Goal: Task Accomplishment & Management: Use online tool/utility

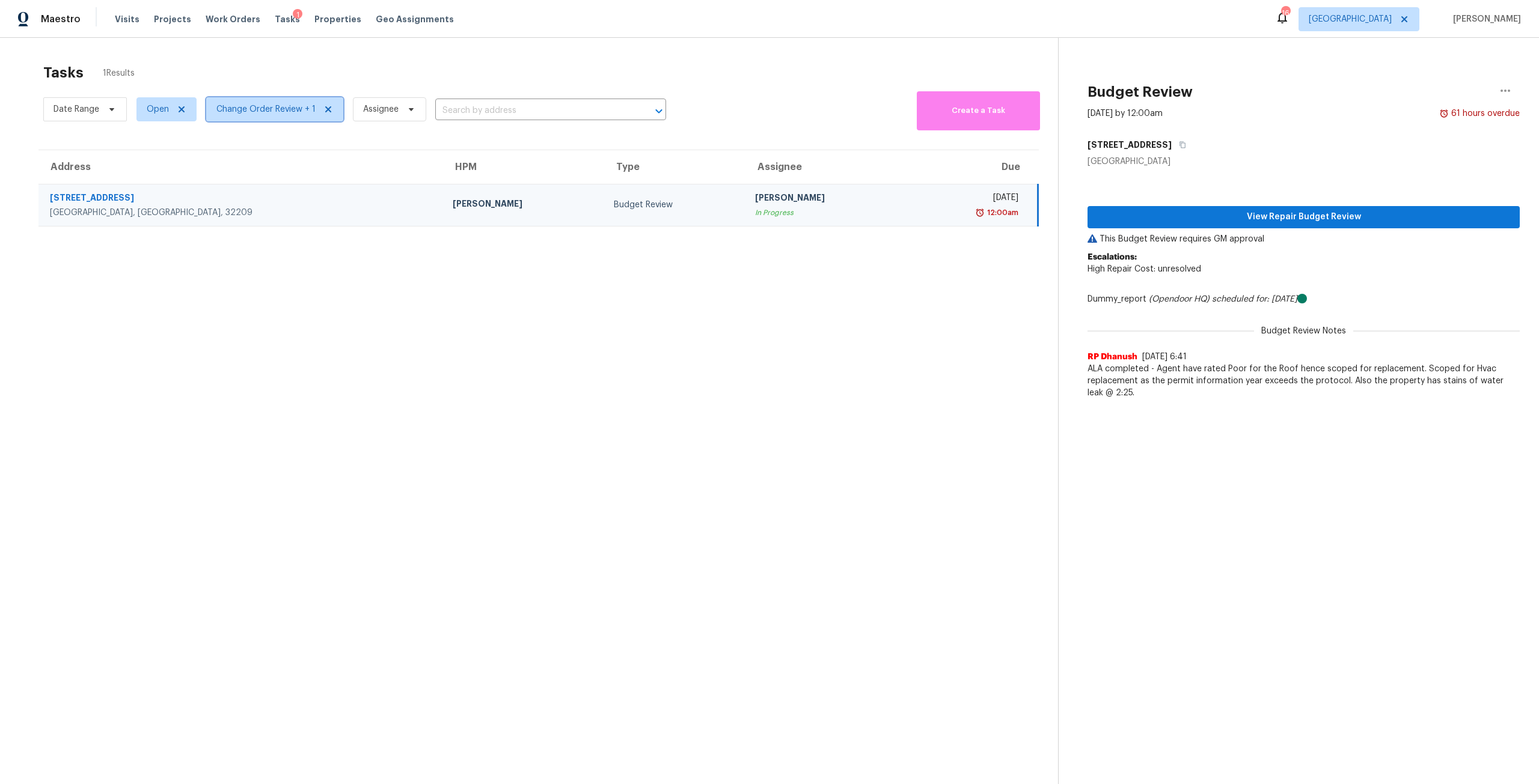
click at [326, 107] on icon at bounding box center [328, 109] width 10 height 10
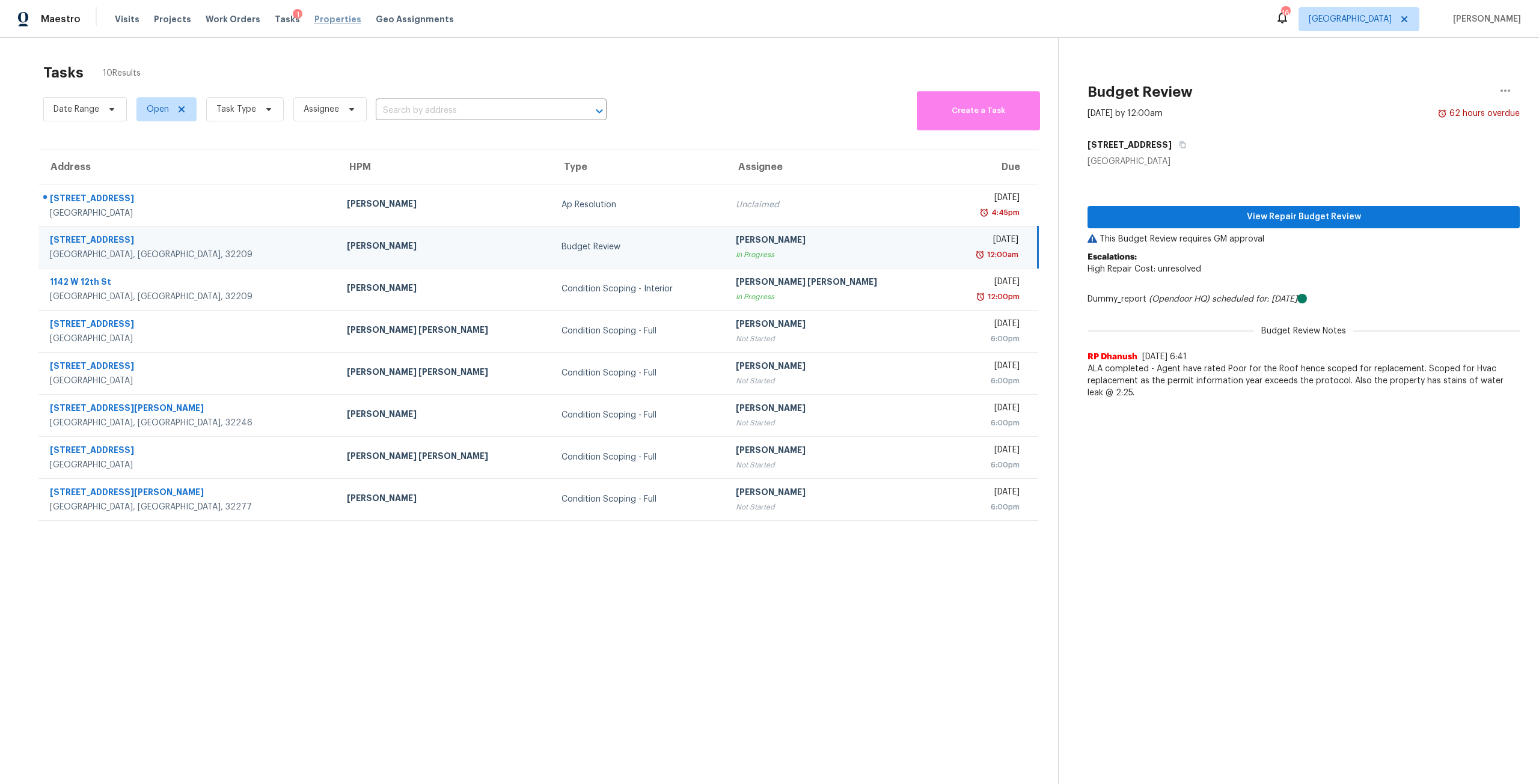
click at [319, 18] on span "Properties" at bounding box center [338, 19] width 47 height 12
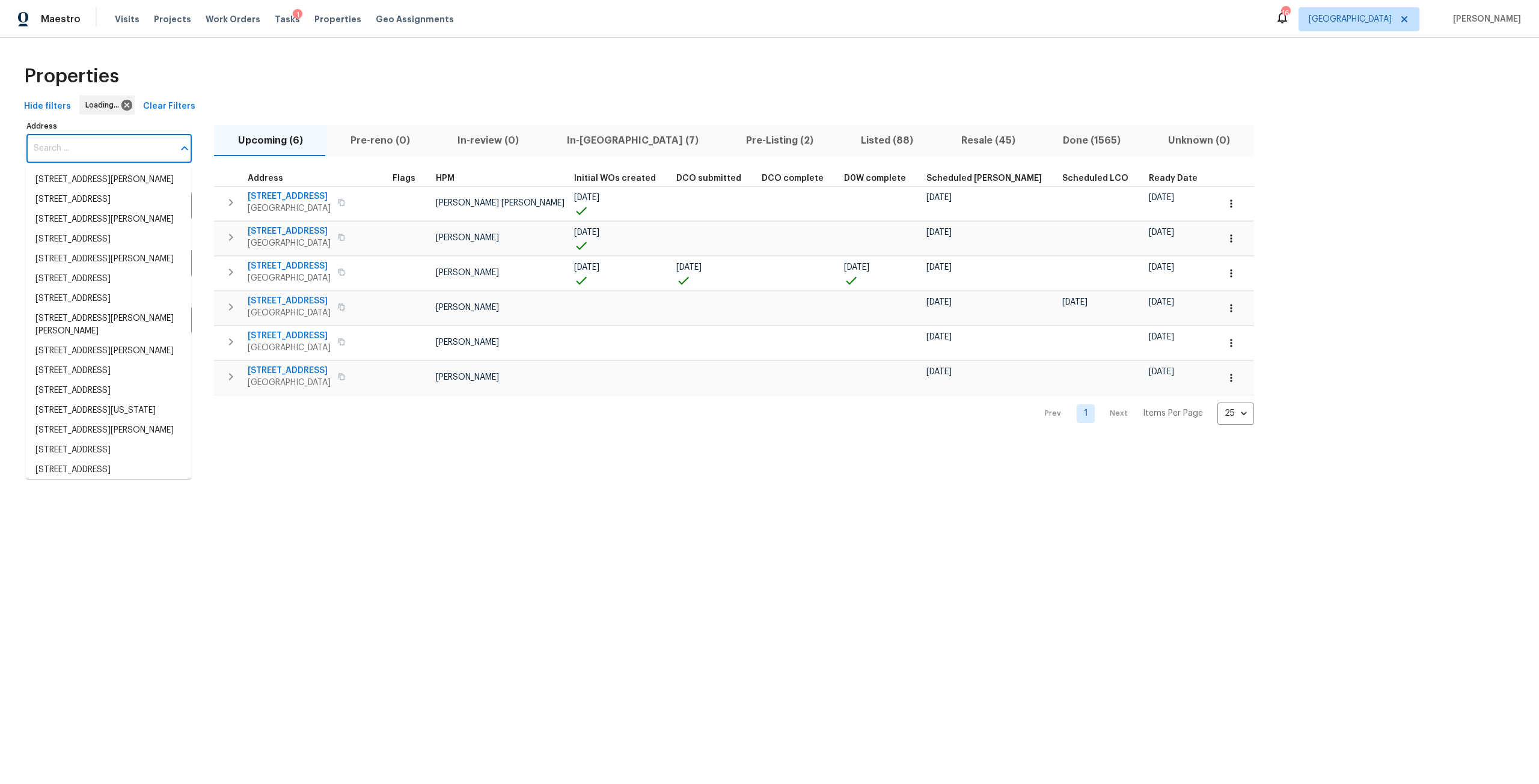
click at [75, 160] on input "Address" at bounding box center [100, 149] width 147 height 28
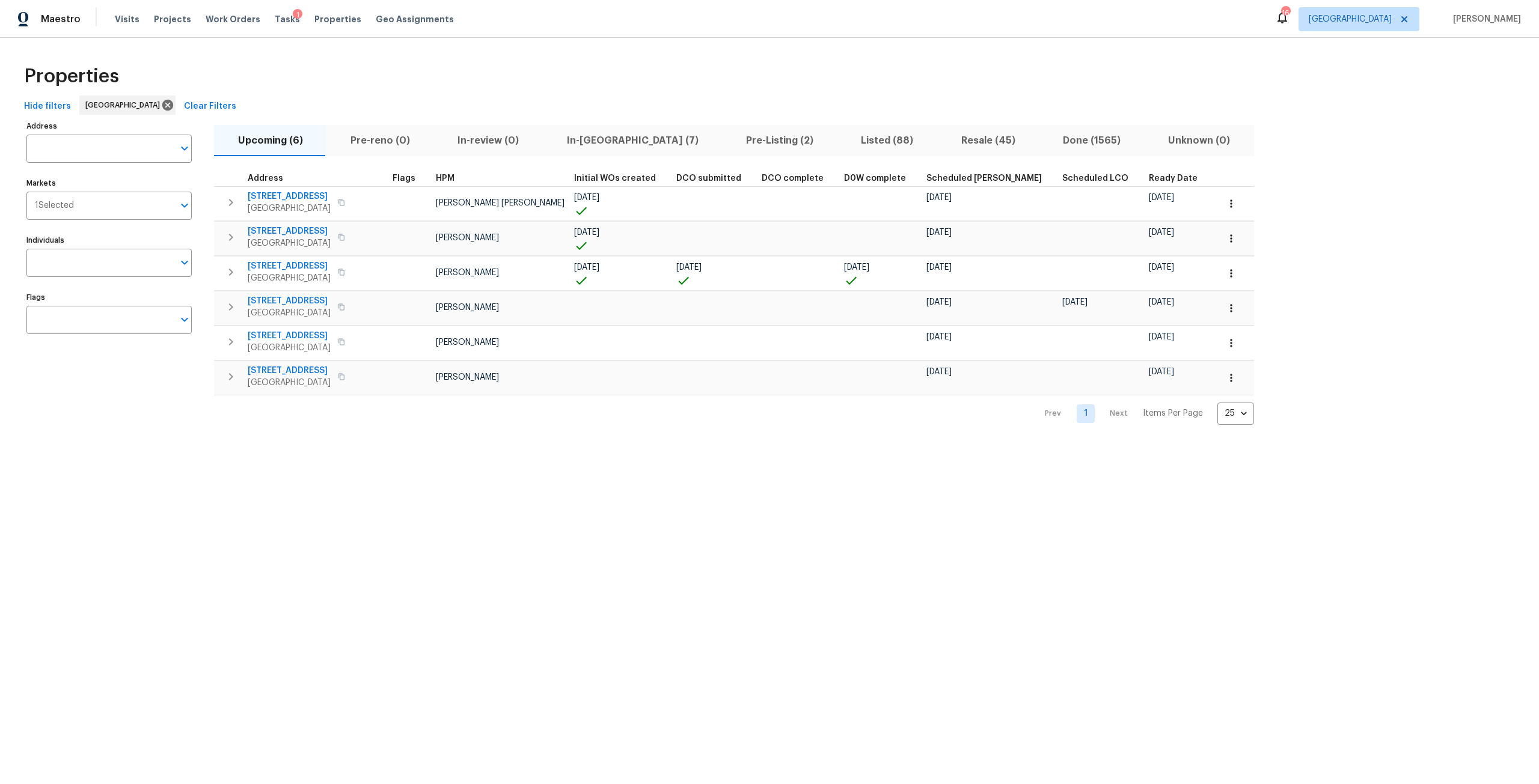
click at [75, 160] on input "Address" at bounding box center [100, 149] width 147 height 28
type input "oak trail"
click at [101, 208] on li "5301 Oak Trail Ln Jacksonville FL 32209" at bounding box center [108, 212] width 165 height 20
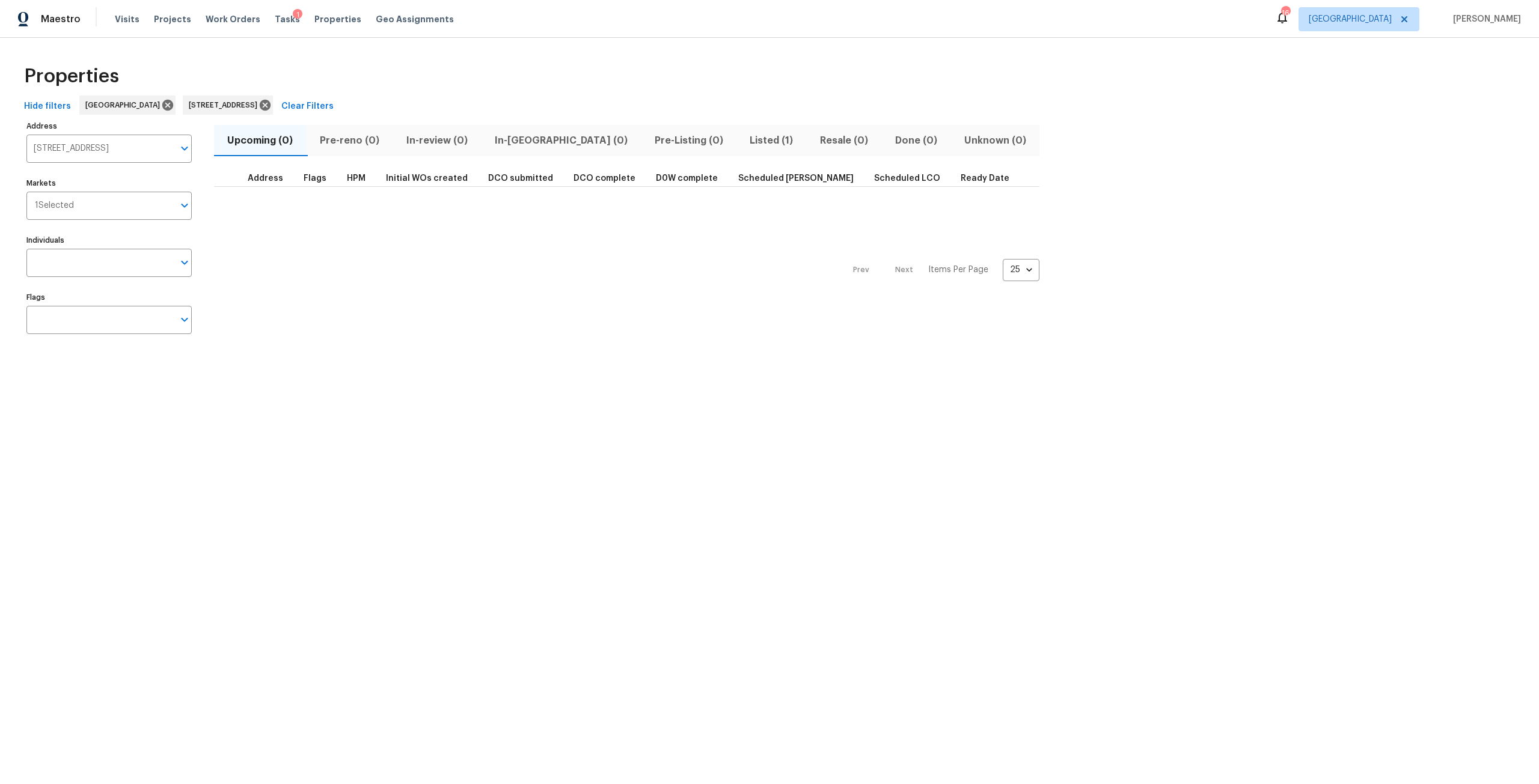
click at [744, 143] on span "Listed (1)" at bounding box center [772, 140] width 56 height 17
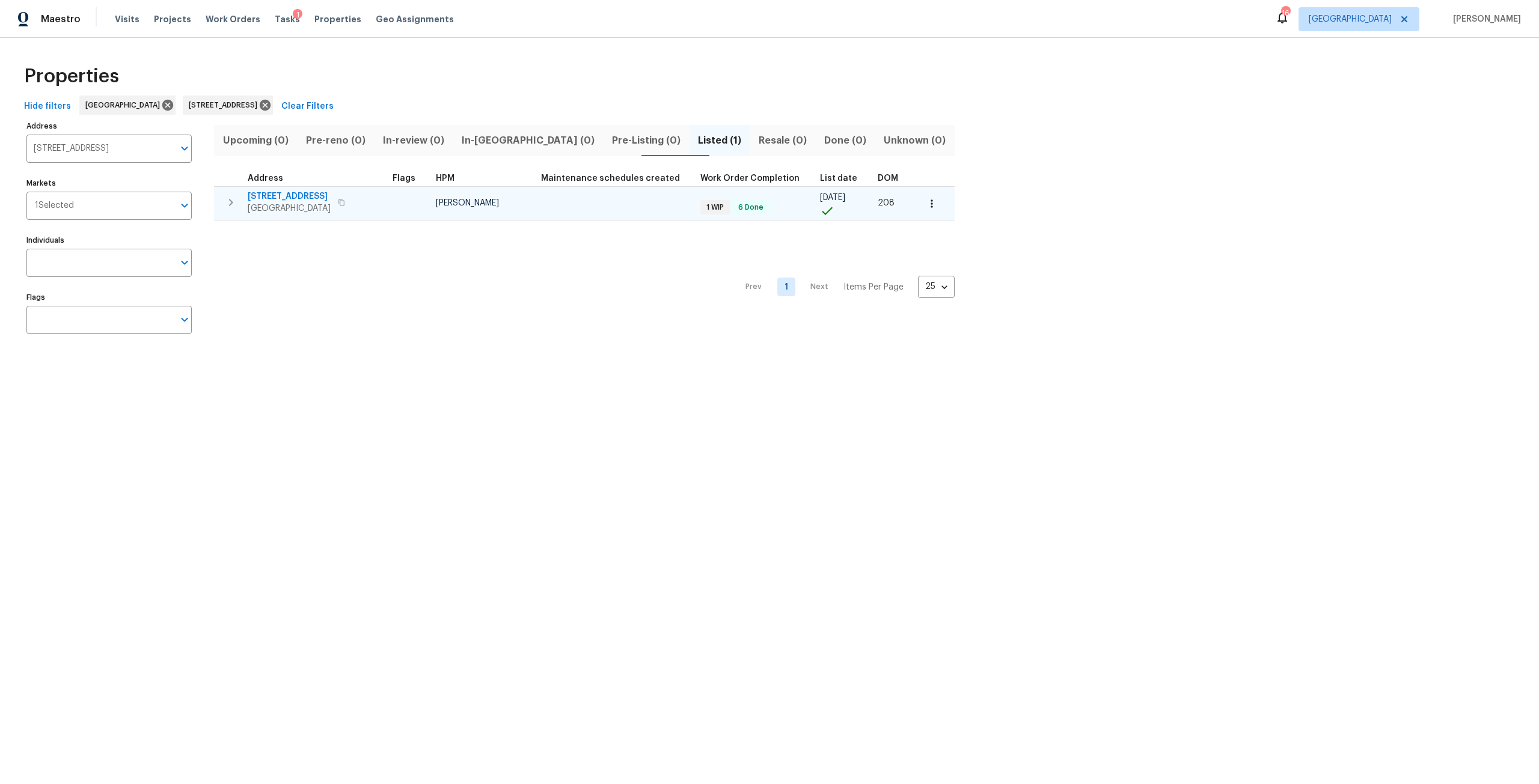
click at [284, 199] on span "5301 Oak Trail Ln" at bounding box center [289, 197] width 83 height 12
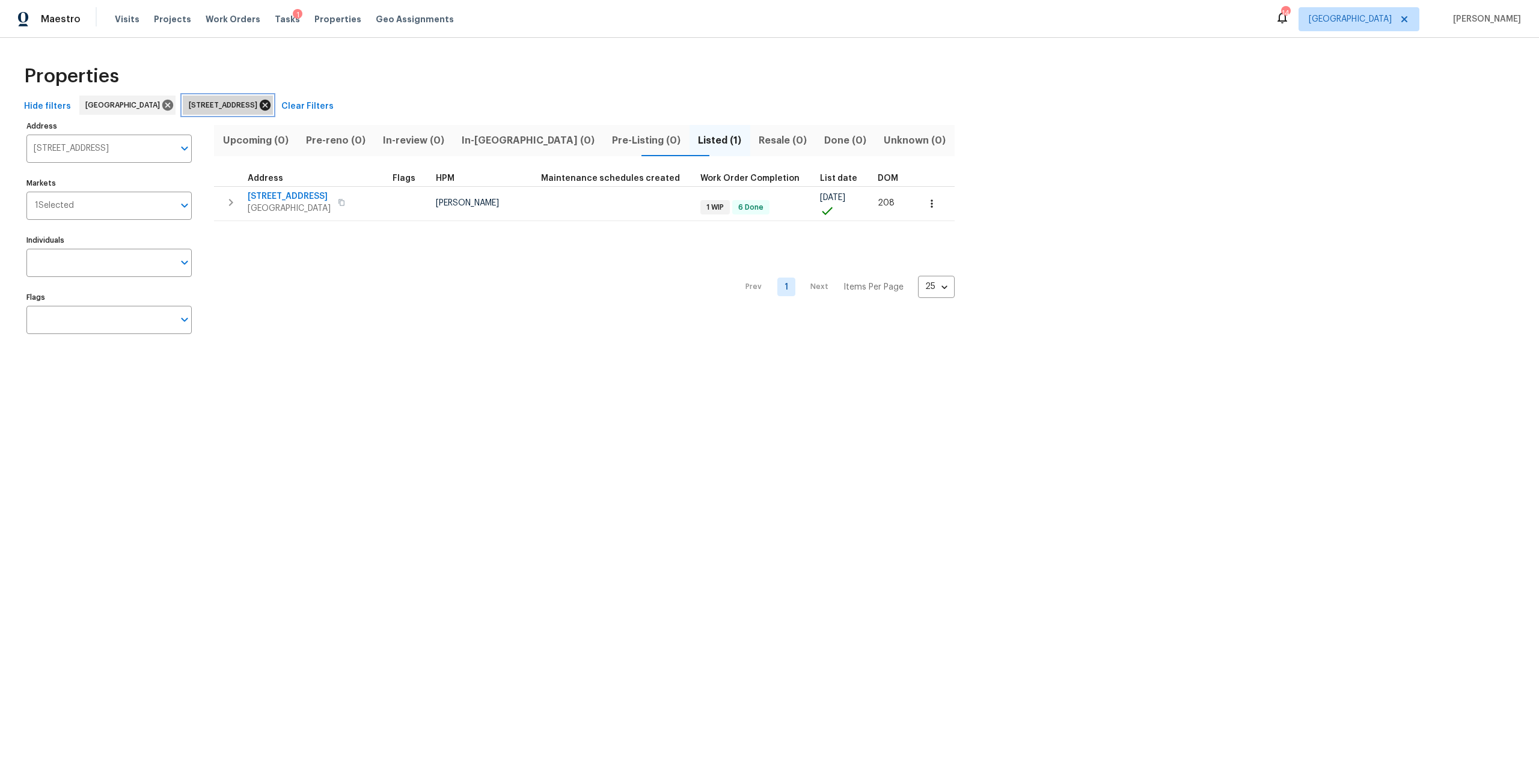
click at [270, 104] on icon at bounding box center [265, 105] width 10 height 10
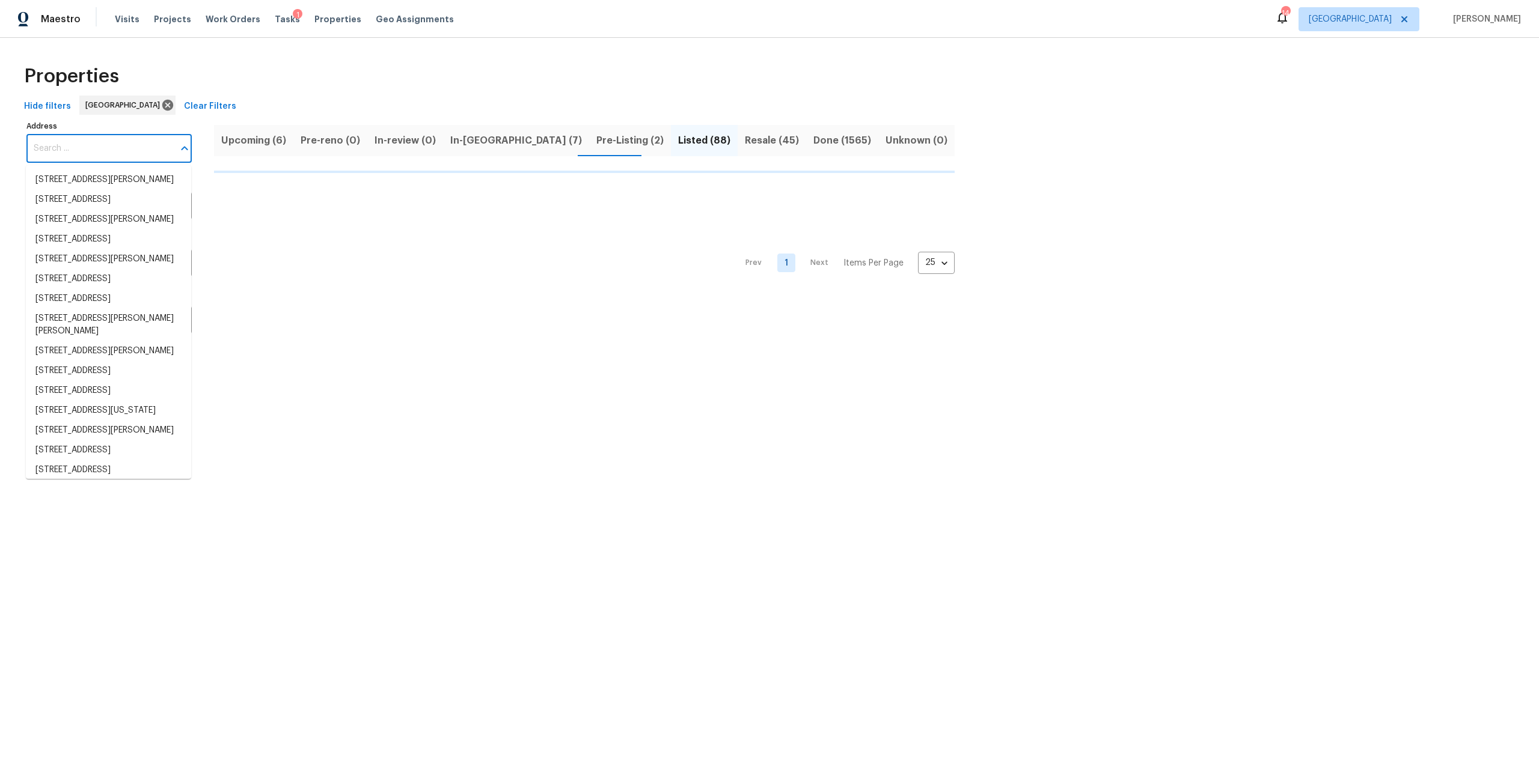
click at [152, 147] on input "Address" at bounding box center [100, 149] width 147 height 28
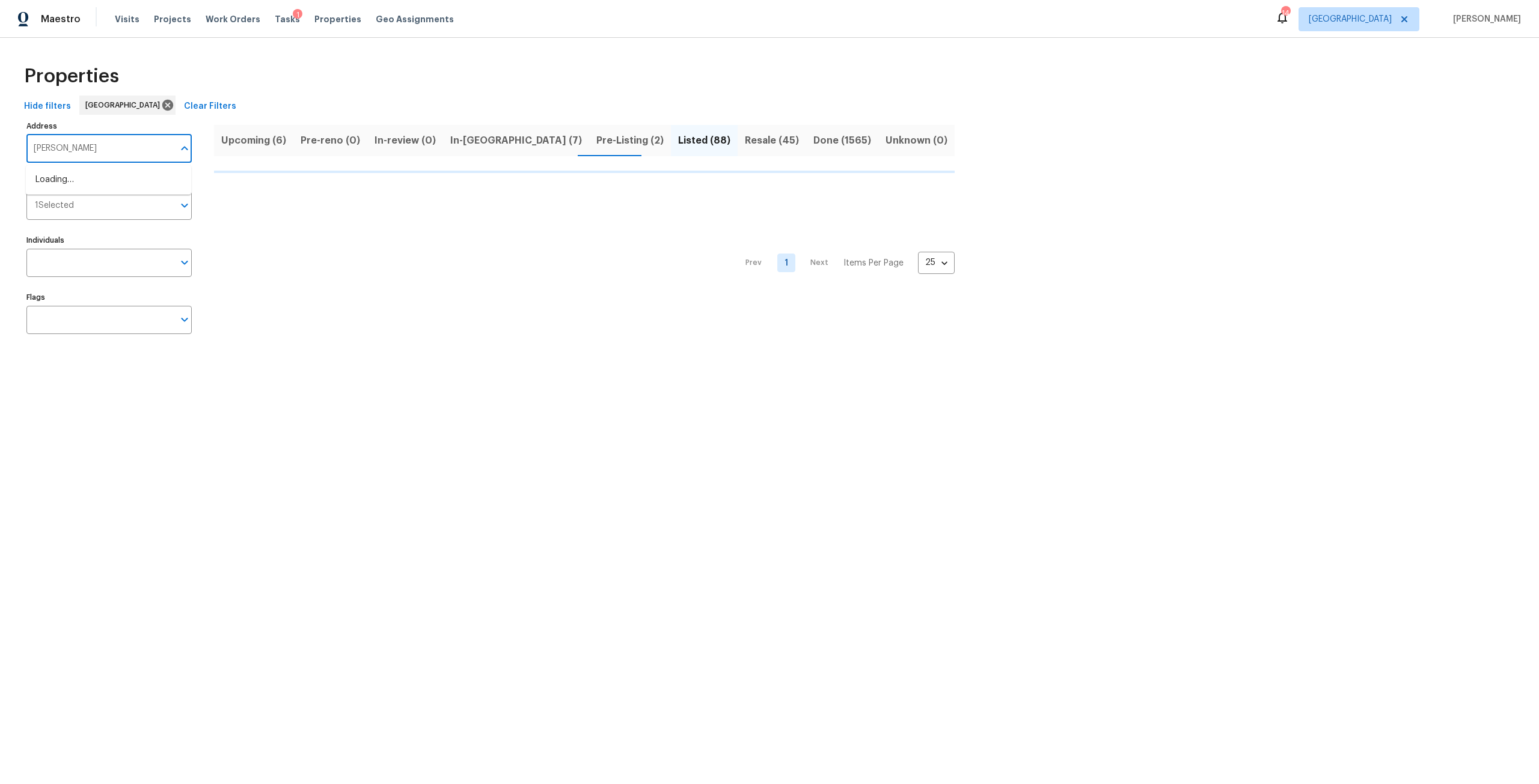
type input "mays"
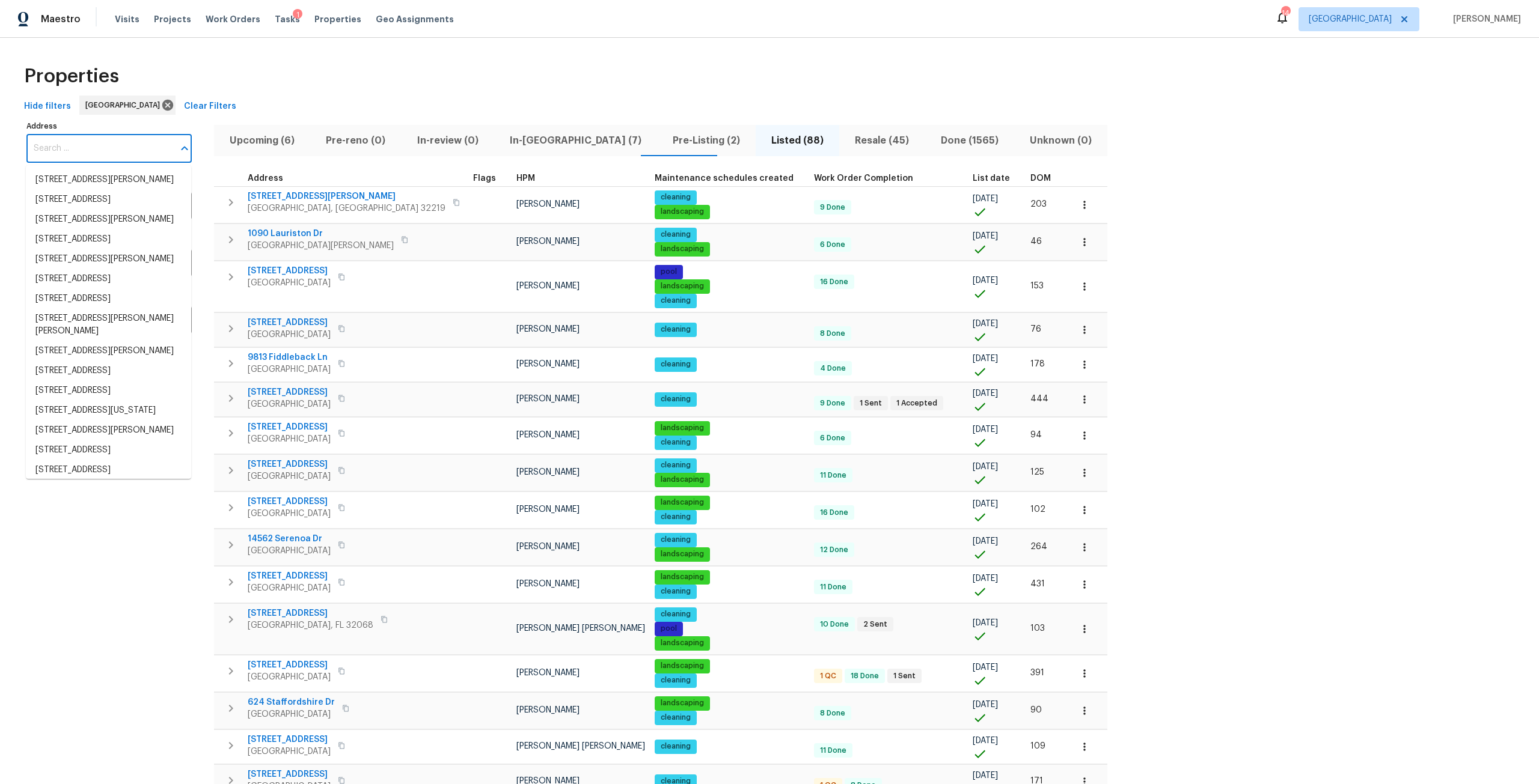
click at [158, 149] on input "Address" at bounding box center [100, 149] width 147 height 28
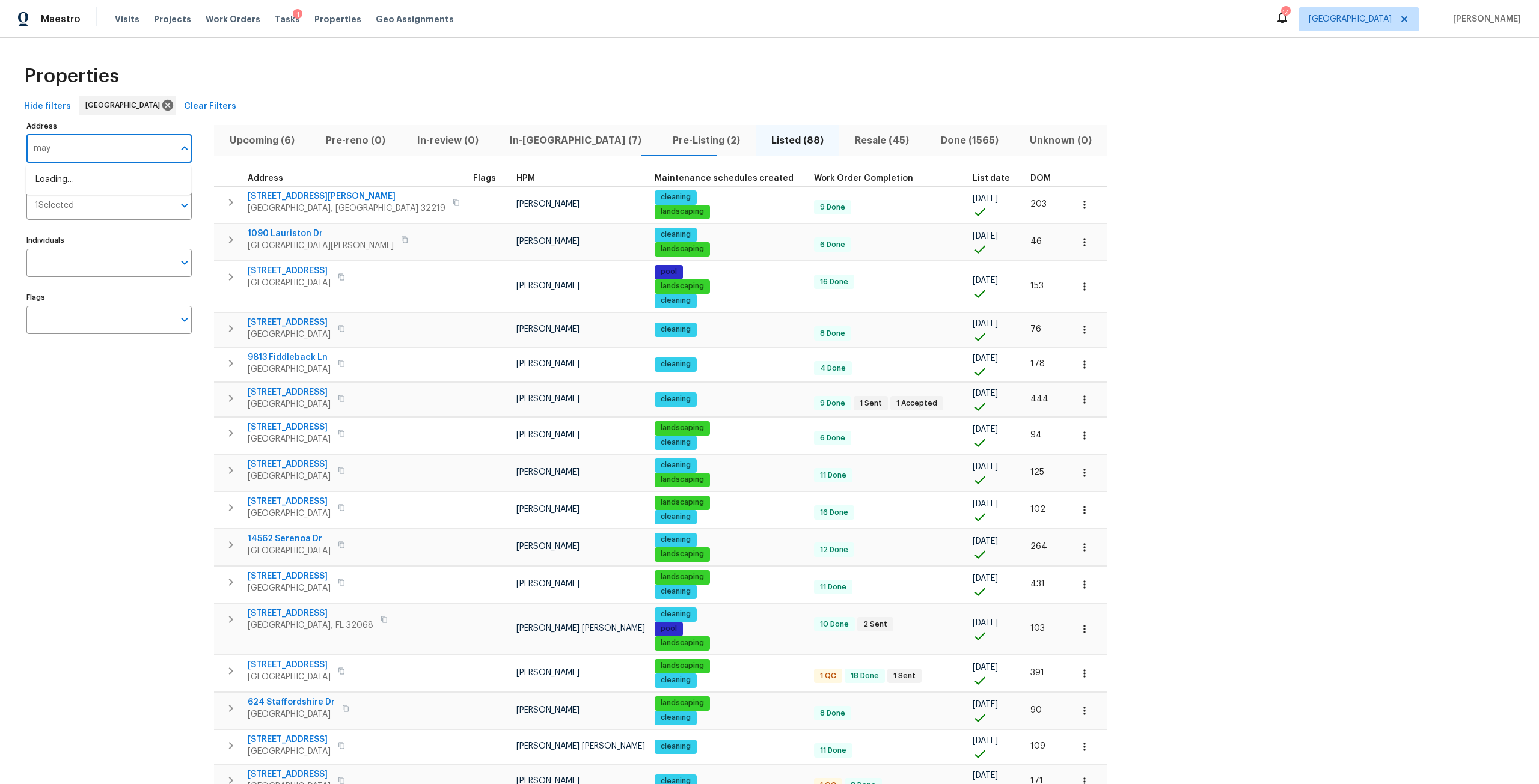
type input "mays"
click at [117, 230] on li "5334 Mays Dr Jacksonville FL 32209" at bounding box center [108, 219] width 165 height 20
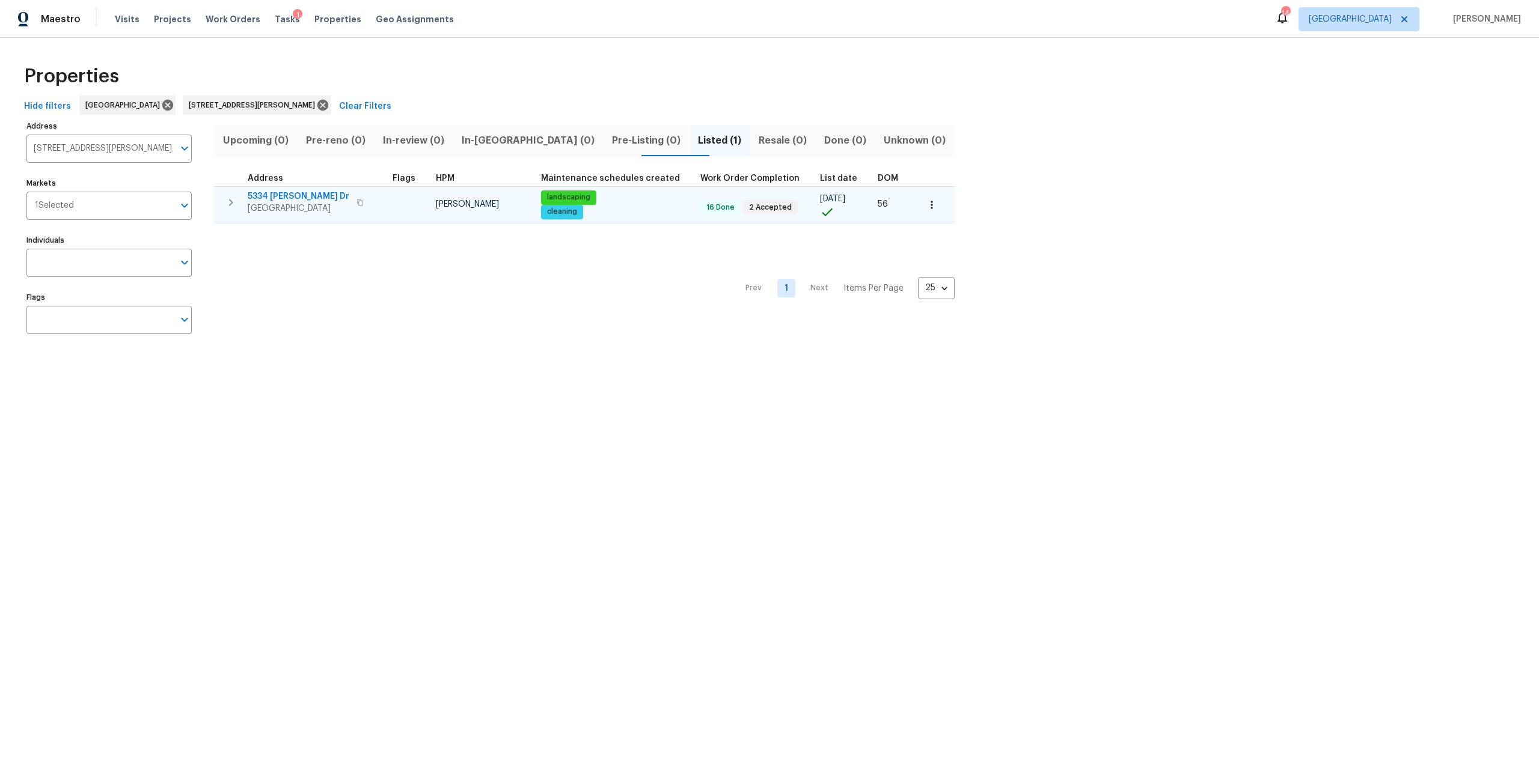
click at [282, 193] on span "5334 Mays Dr" at bounding box center [298, 197] width 101 height 12
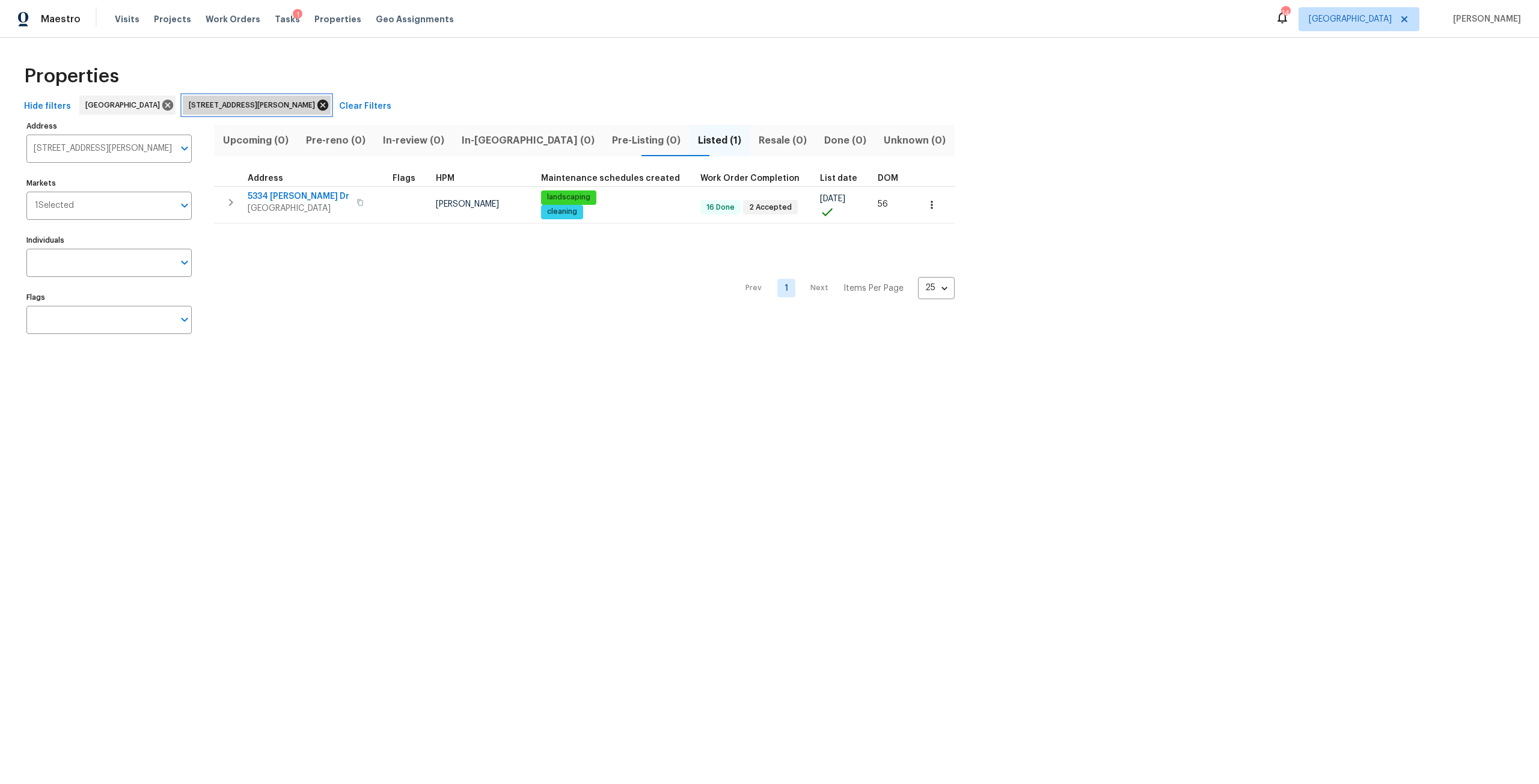
click at [317, 101] on icon at bounding box center [323, 105] width 13 height 13
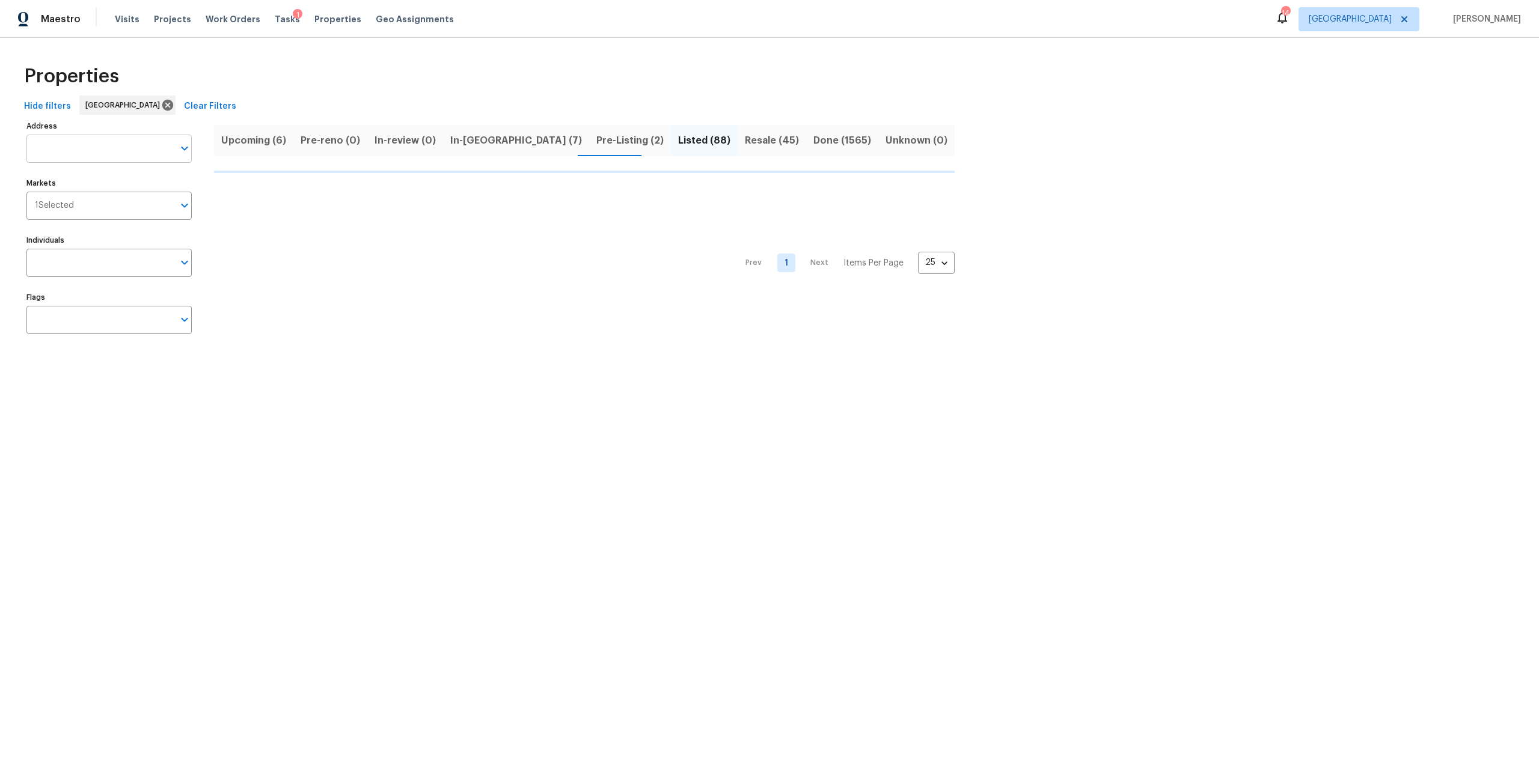
click at [119, 157] on input "Address" at bounding box center [100, 149] width 147 height 28
type input "oak"
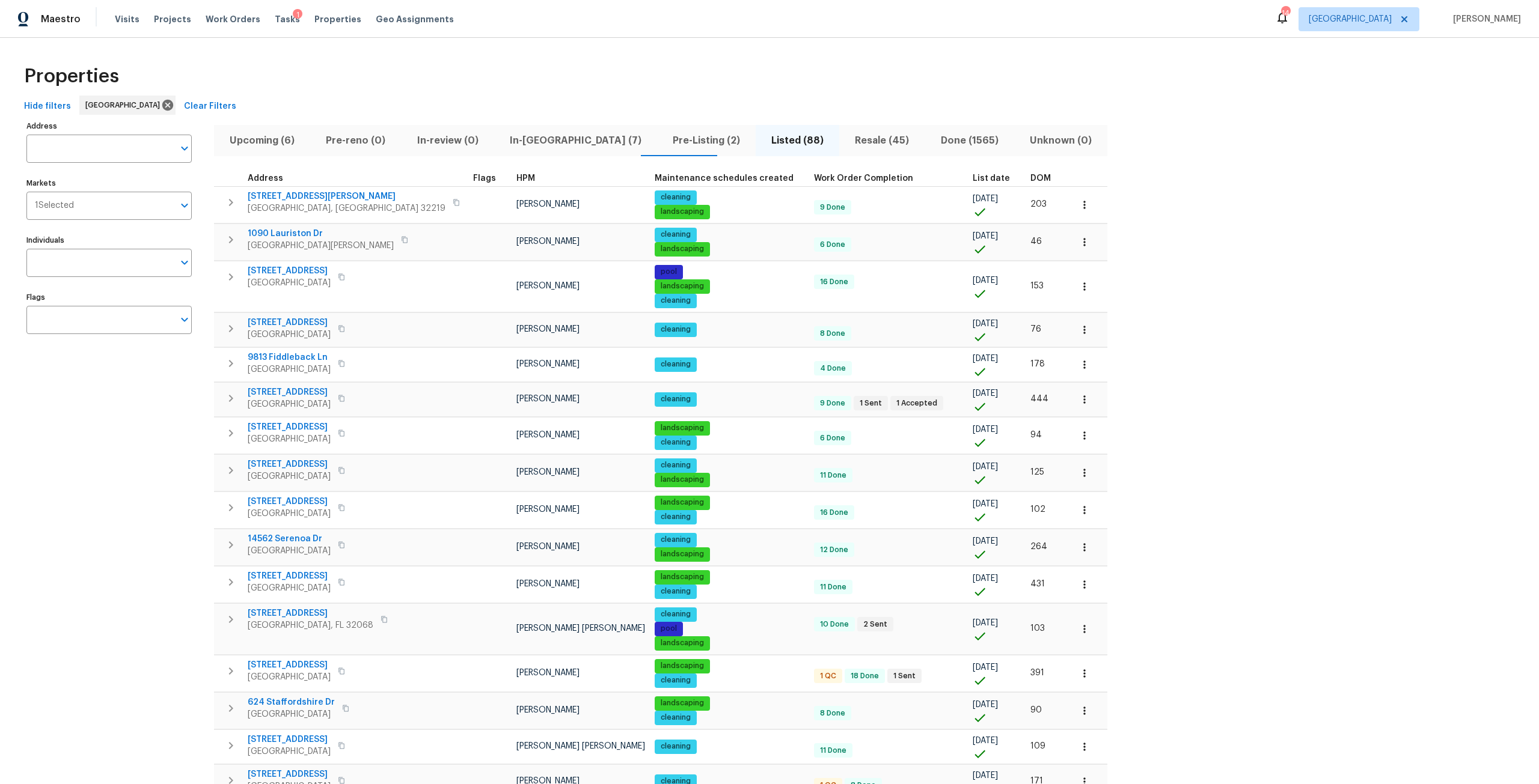
click at [103, 132] on div "Address Address" at bounding box center [108, 141] width 165 height 45
type input "oak trail"
click at [119, 222] on li "5301 Oak Trail Ln Jacksonville FL 32209" at bounding box center [108, 212] width 165 height 20
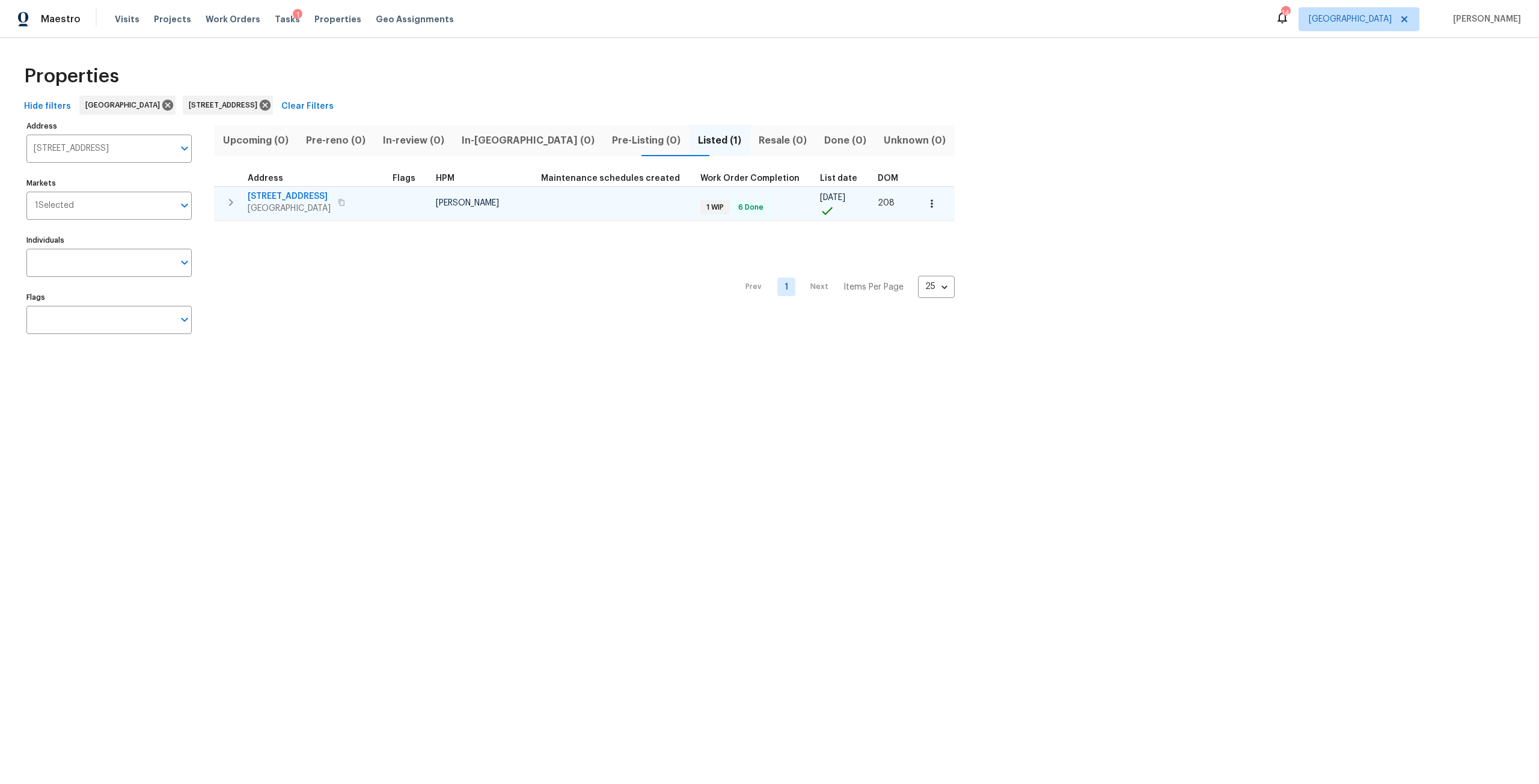
click at [306, 191] on span "5301 Oak Trail Ln" at bounding box center [289, 197] width 83 height 12
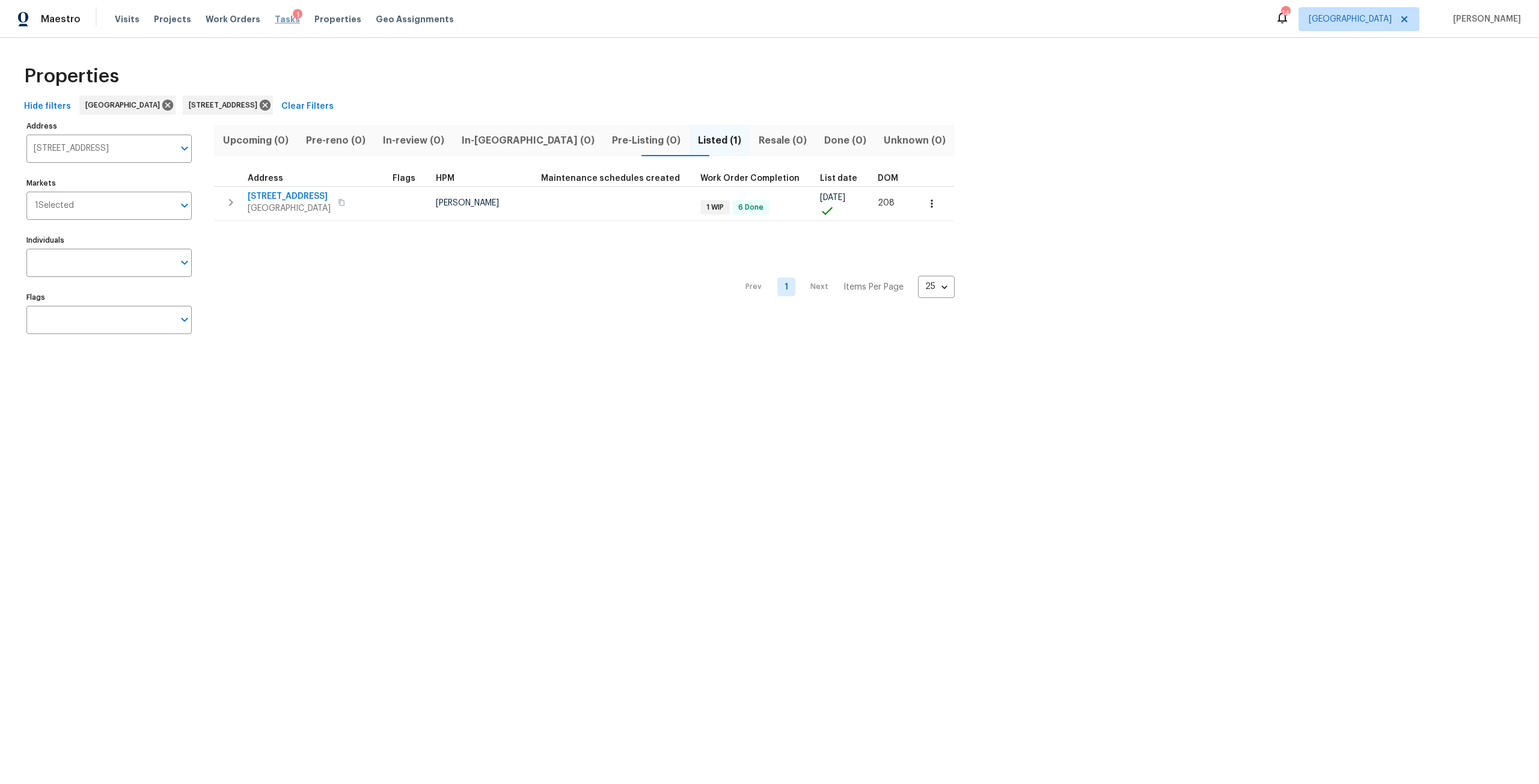
click at [276, 19] on span "Tasks" at bounding box center [287, 19] width 25 height 9
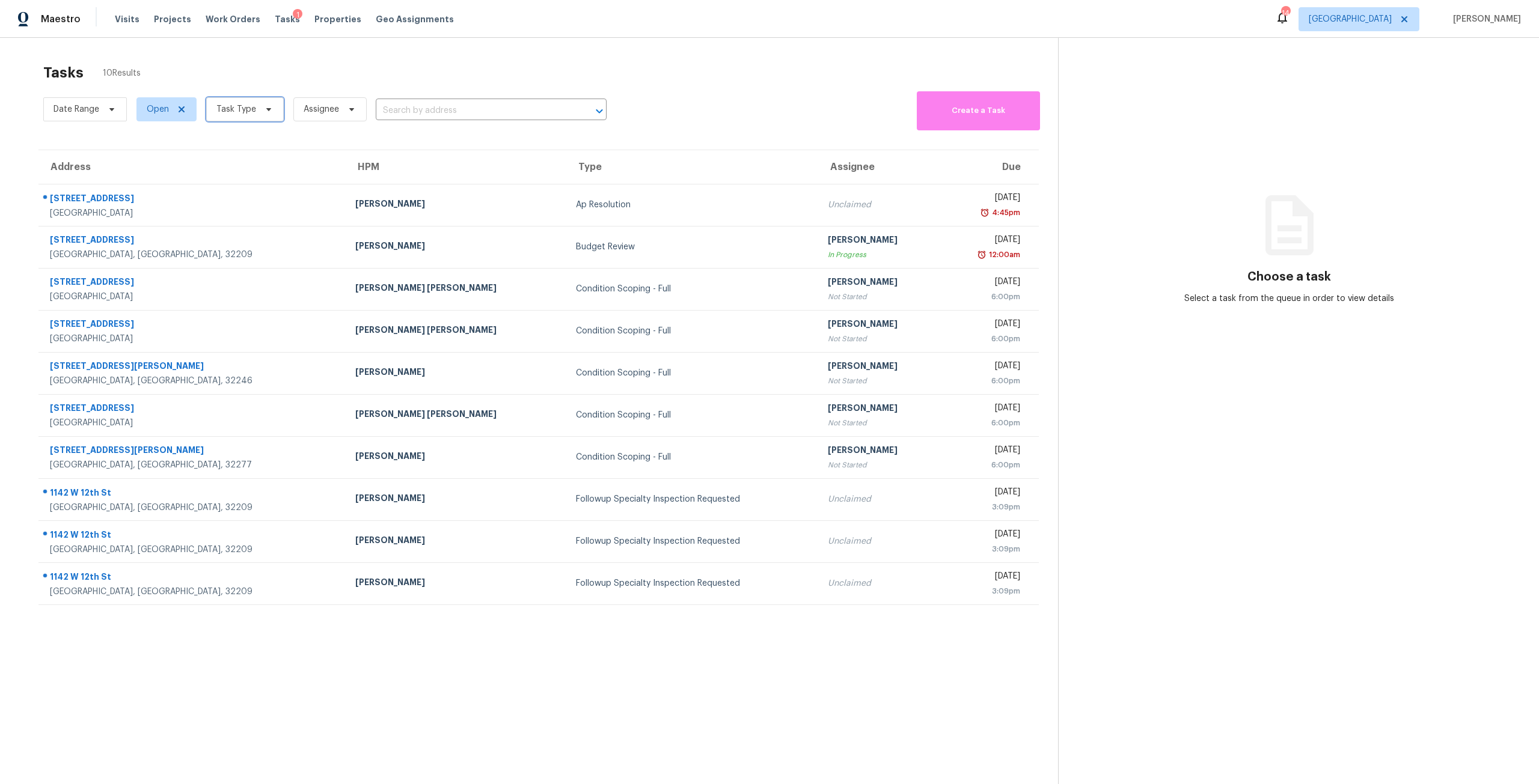
click at [238, 103] on span "Task Type" at bounding box center [236, 109] width 39 height 12
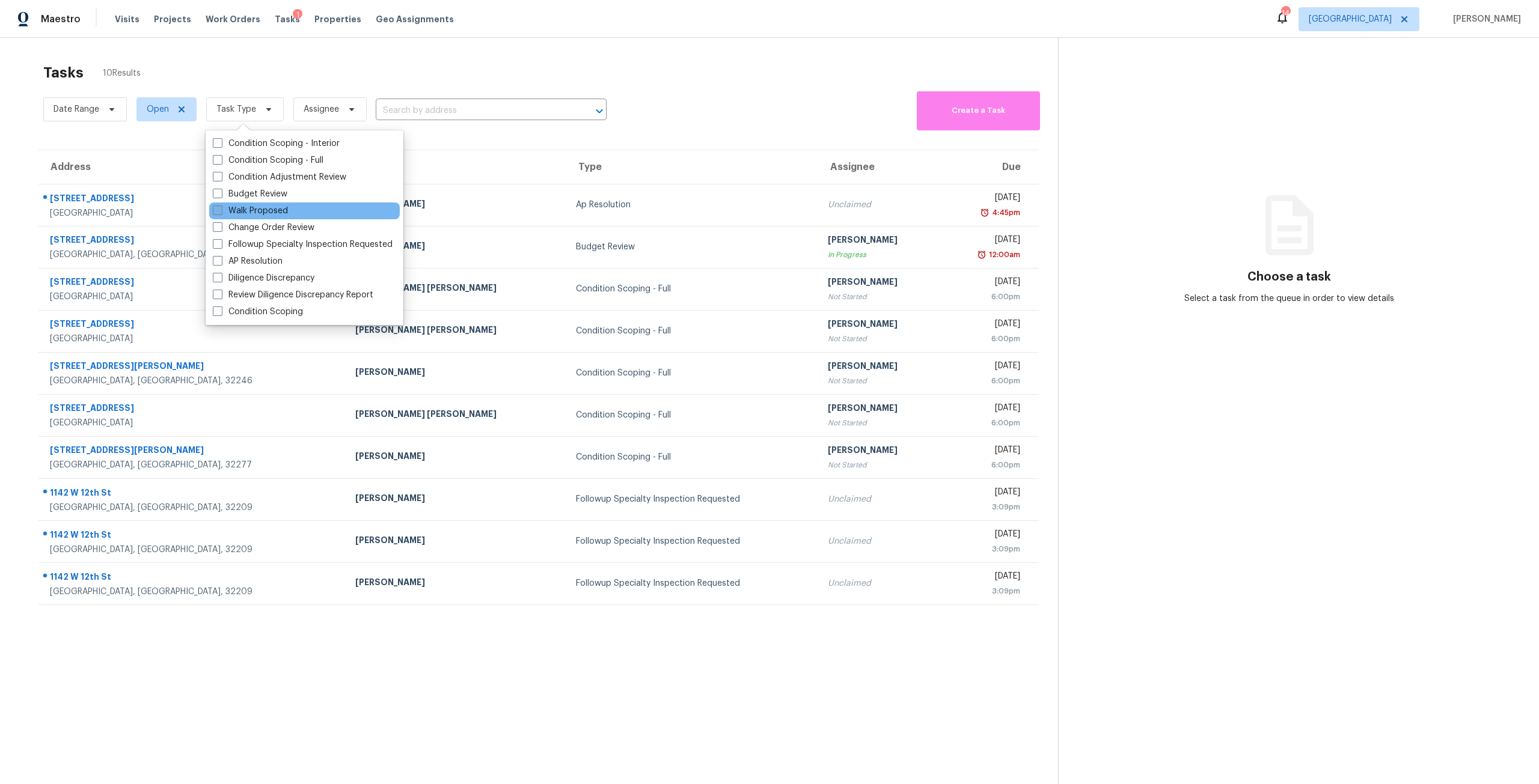
click at [255, 212] on label "Walk Proposed" at bounding box center [250, 211] width 75 height 12
click at [220, 212] on input "Walk Proposed" at bounding box center [216, 208] width 8 height 8
checkbox input "true"
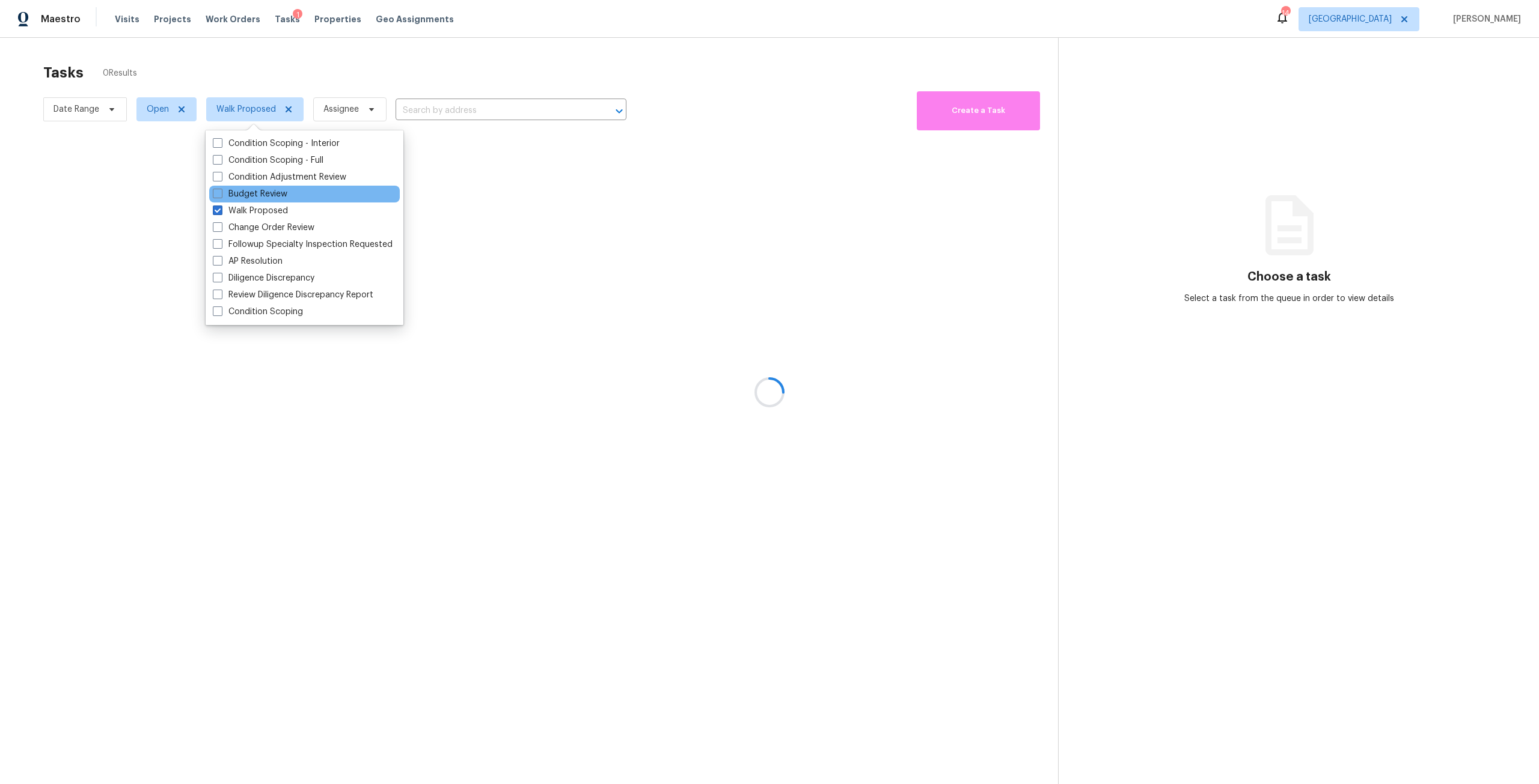
click at [264, 201] on div "Budget Review" at bounding box center [304, 193] width 191 height 17
click at [269, 191] on label "Budget Review" at bounding box center [249, 194] width 74 height 12
click at [220, 191] on input "Budget Review" at bounding box center [216, 191] width 8 height 8
checkbox input "true"
click at [268, 205] on label "Walk Proposed" at bounding box center [250, 211] width 75 height 12
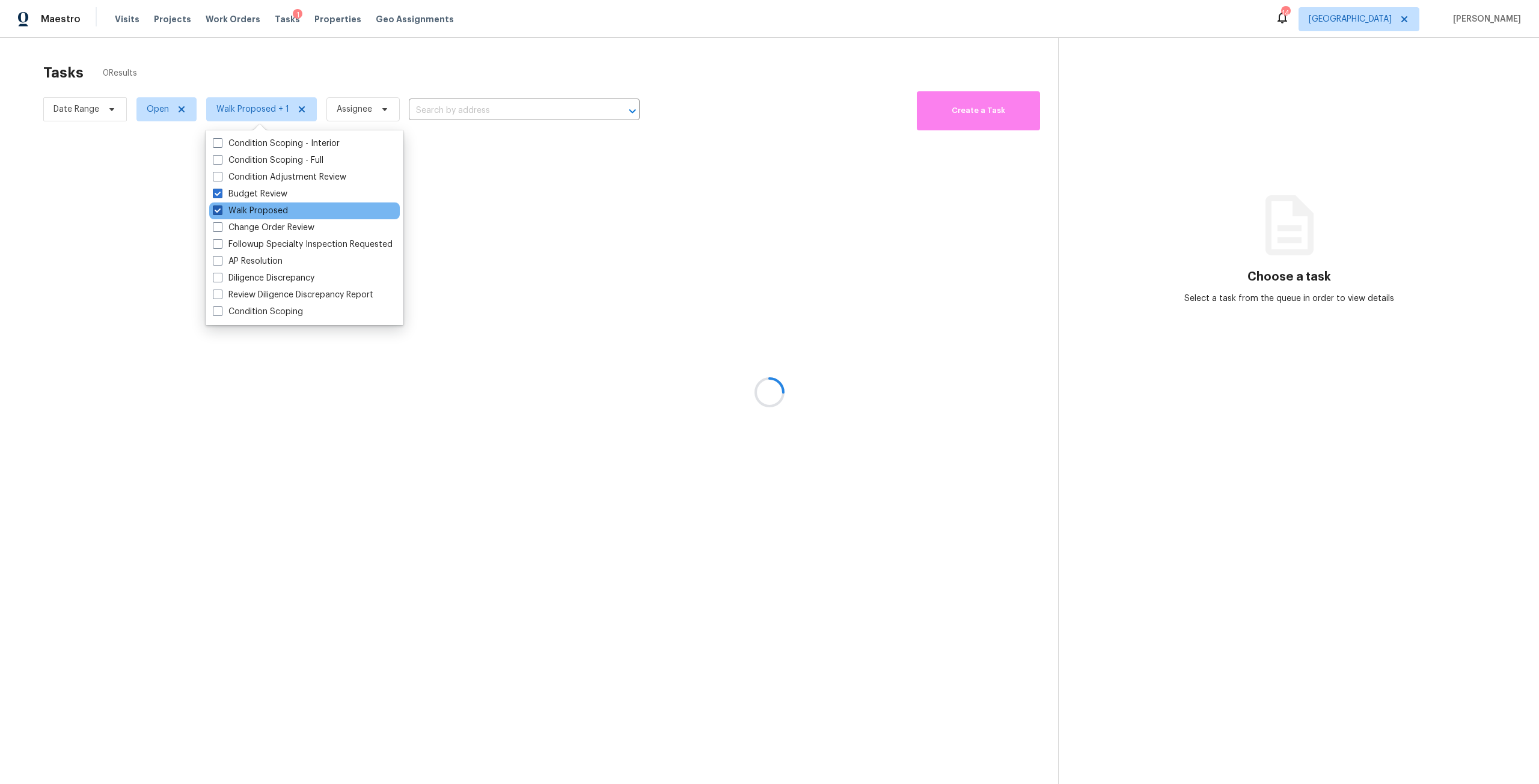
click at [220, 205] on input "Walk Proposed" at bounding box center [216, 208] width 8 height 8
checkbox input "false"
click at [282, 231] on label "Change Order Review" at bounding box center [263, 228] width 101 height 12
click at [220, 230] on input "Change Order Review" at bounding box center [216, 225] width 8 height 8
checkbox input "true"
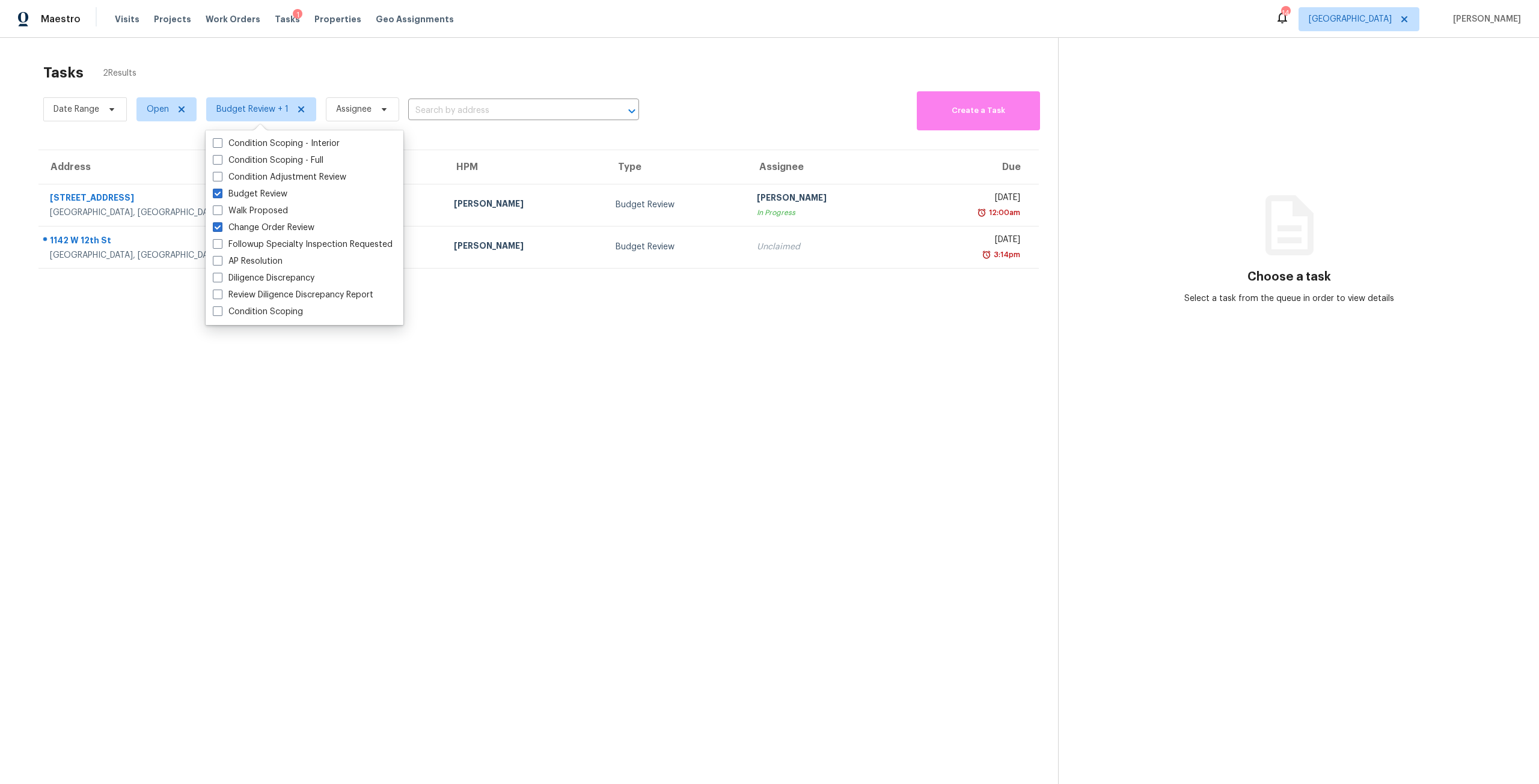
click at [367, 38] on div "Tasks 2 Results Date Range Open Budget Review + 1 Assignee ​ Create a Task Addr…" at bounding box center [770, 429] width 1539 height 784
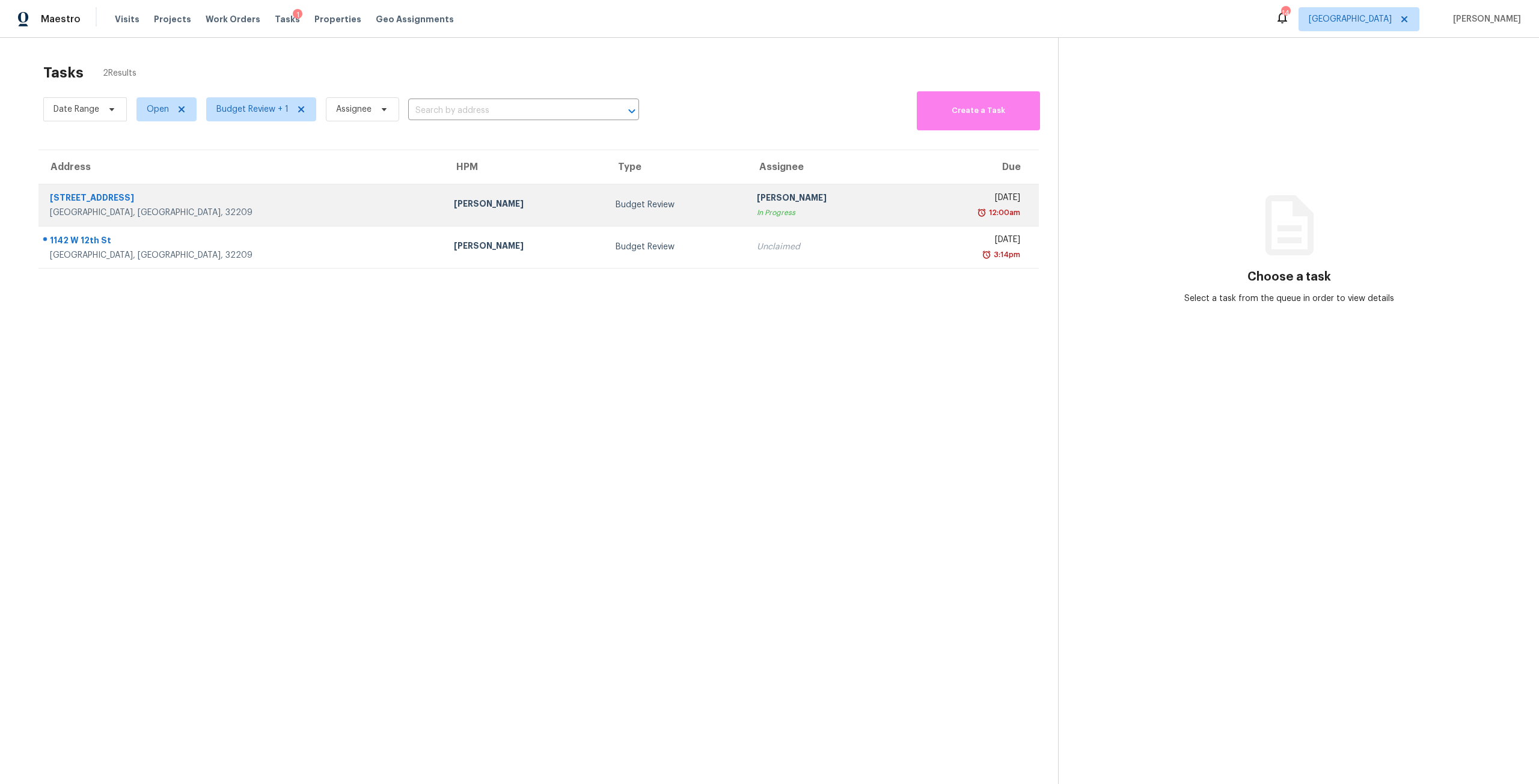
click at [444, 222] on td "Jeremy Dykes" at bounding box center [525, 205] width 162 height 42
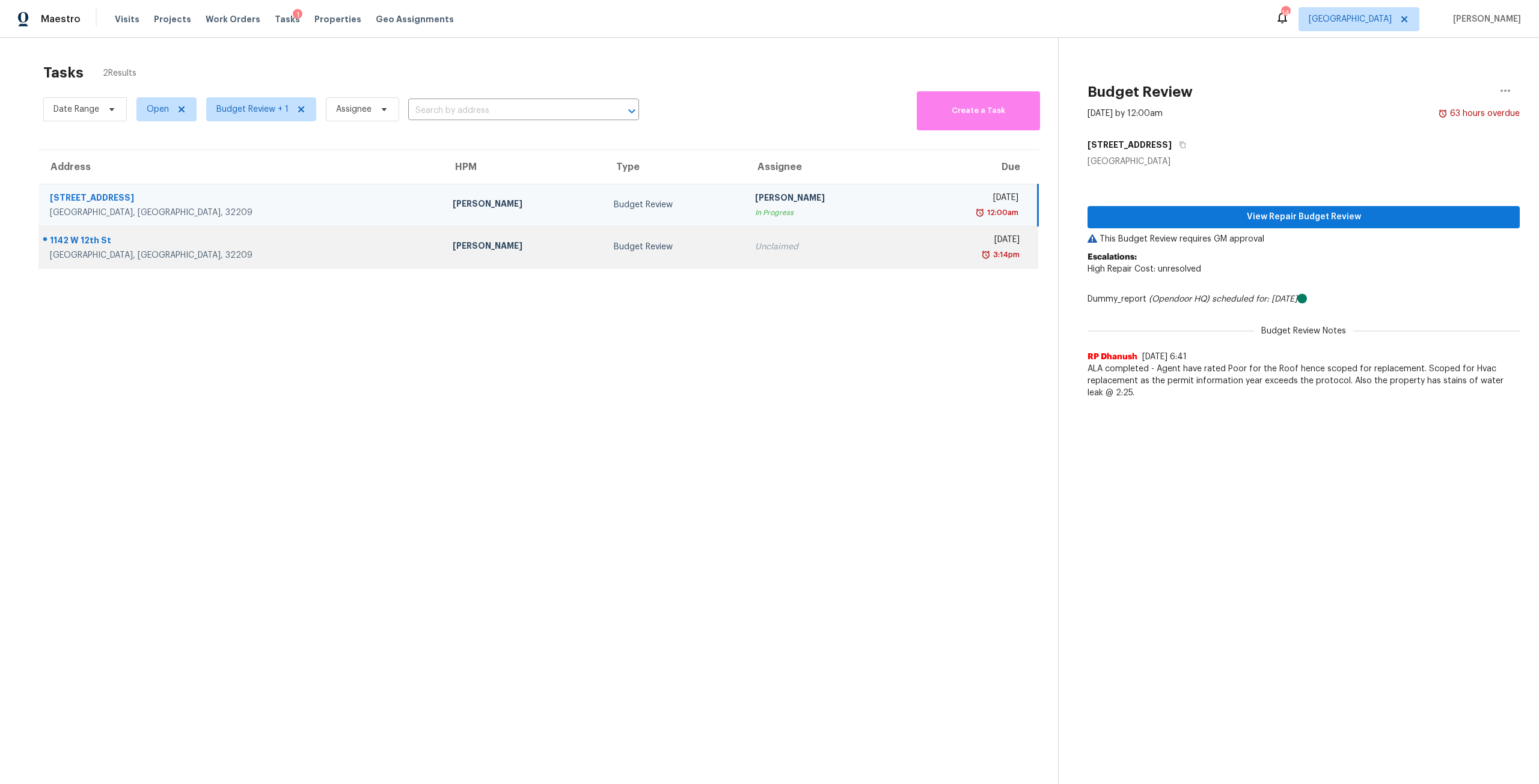
click at [756, 246] on div "Unclaimed" at bounding box center [826, 247] width 142 height 12
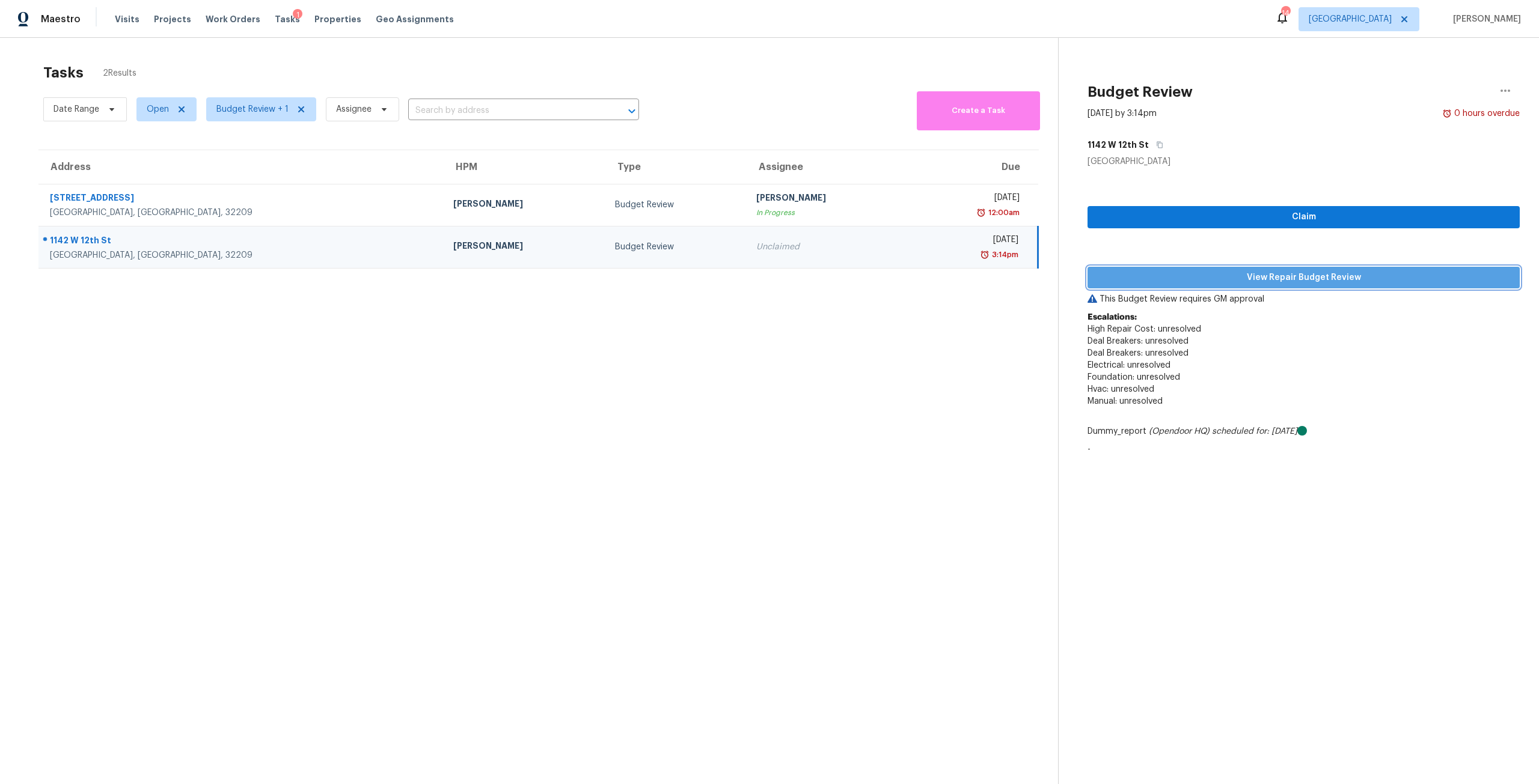
click at [1327, 271] on span "View Repair Budget Review" at bounding box center [1304, 277] width 413 height 15
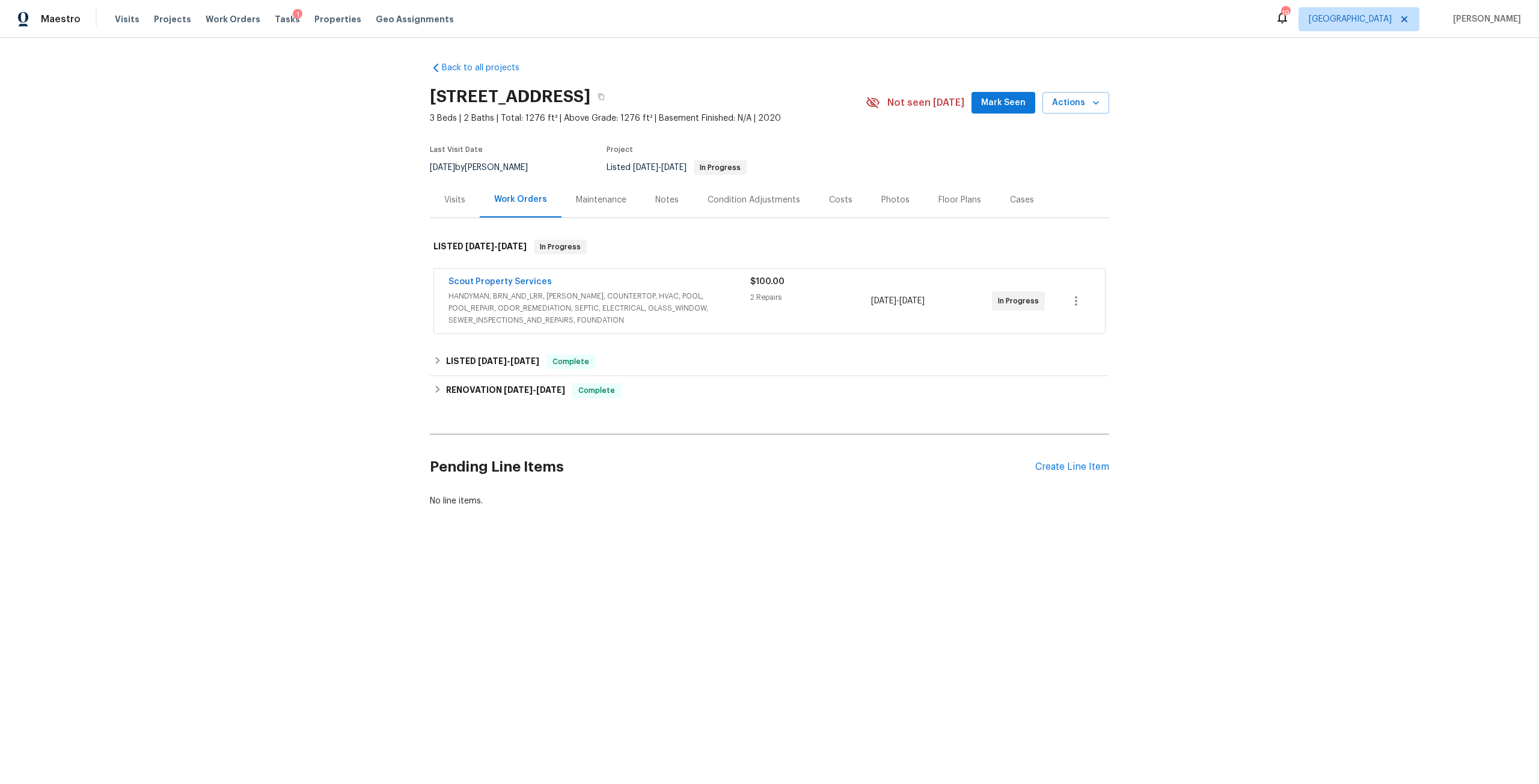
click at [499, 274] on div "Scout Property Services HANDYMAN, BRN_AND_LRR, [PERSON_NAME], COUNTERTOP, HVAC,…" at bounding box center [769, 301] width 671 height 65
click at [508, 283] on link "Scout Property Services" at bounding box center [500, 282] width 103 height 9
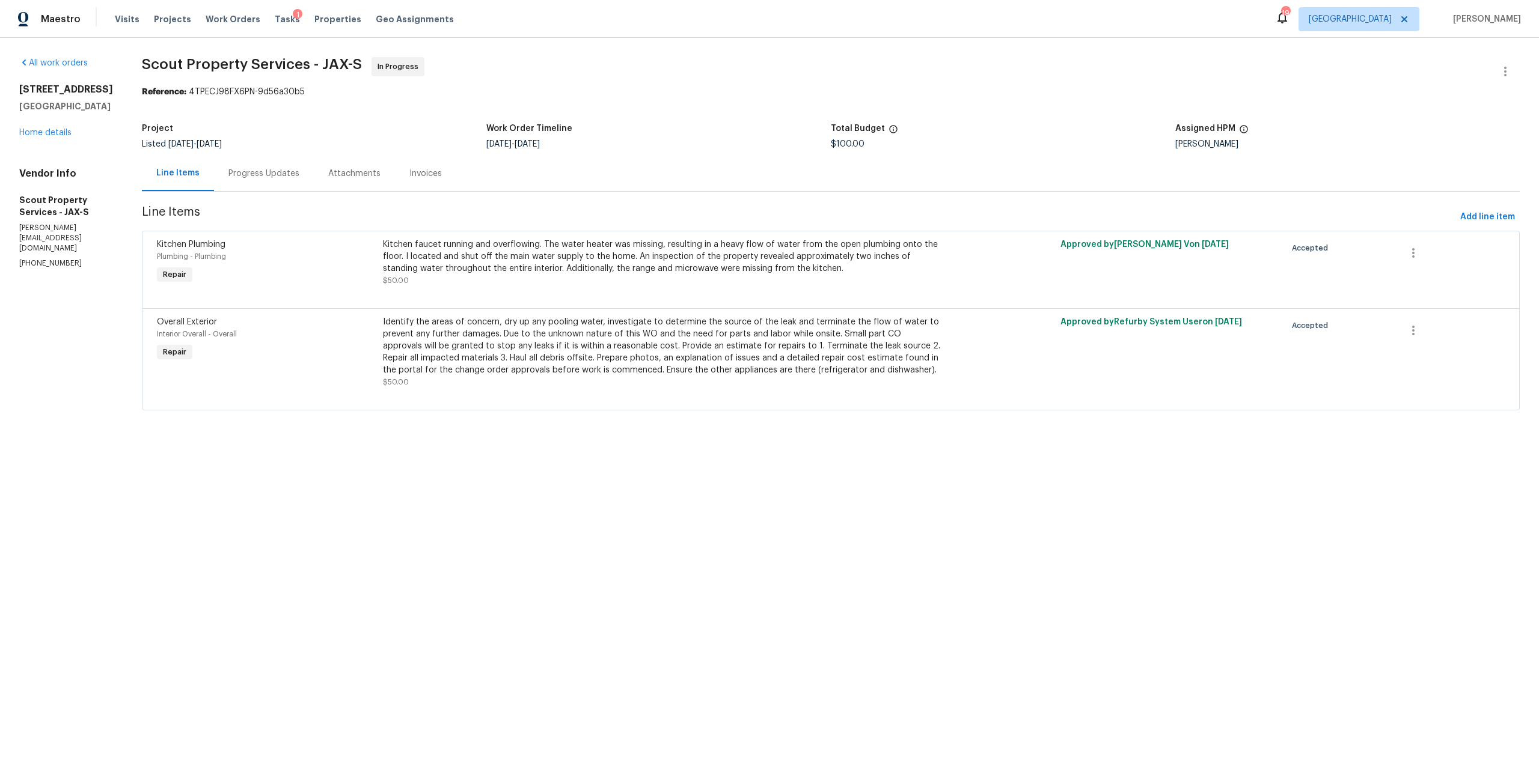
click at [261, 173] on div "Progress Updates" at bounding box center [263, 174] width 71 height 12
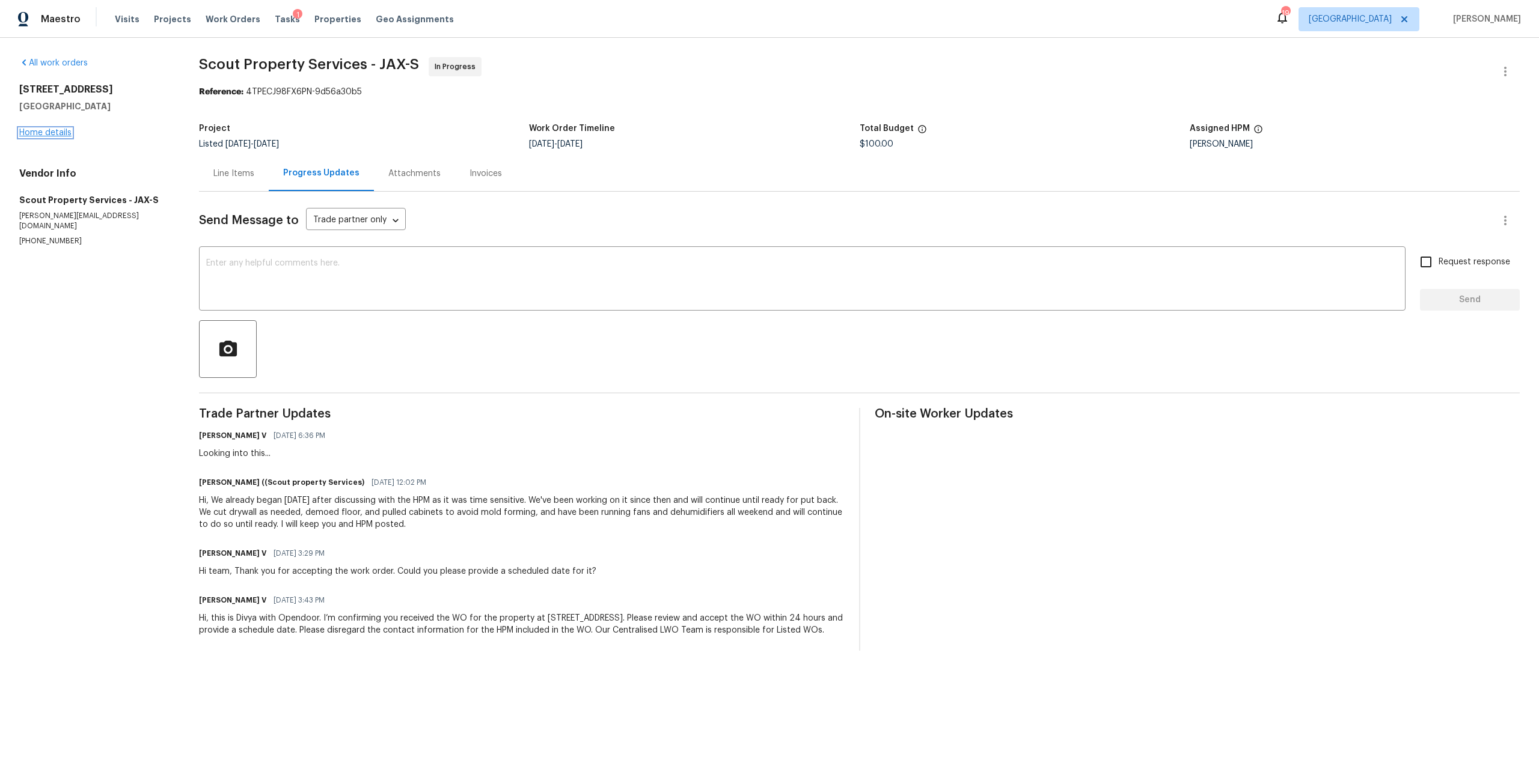
click at [57, 134] on link "Home details" at bounding box center [45, 133] width 52 height 9
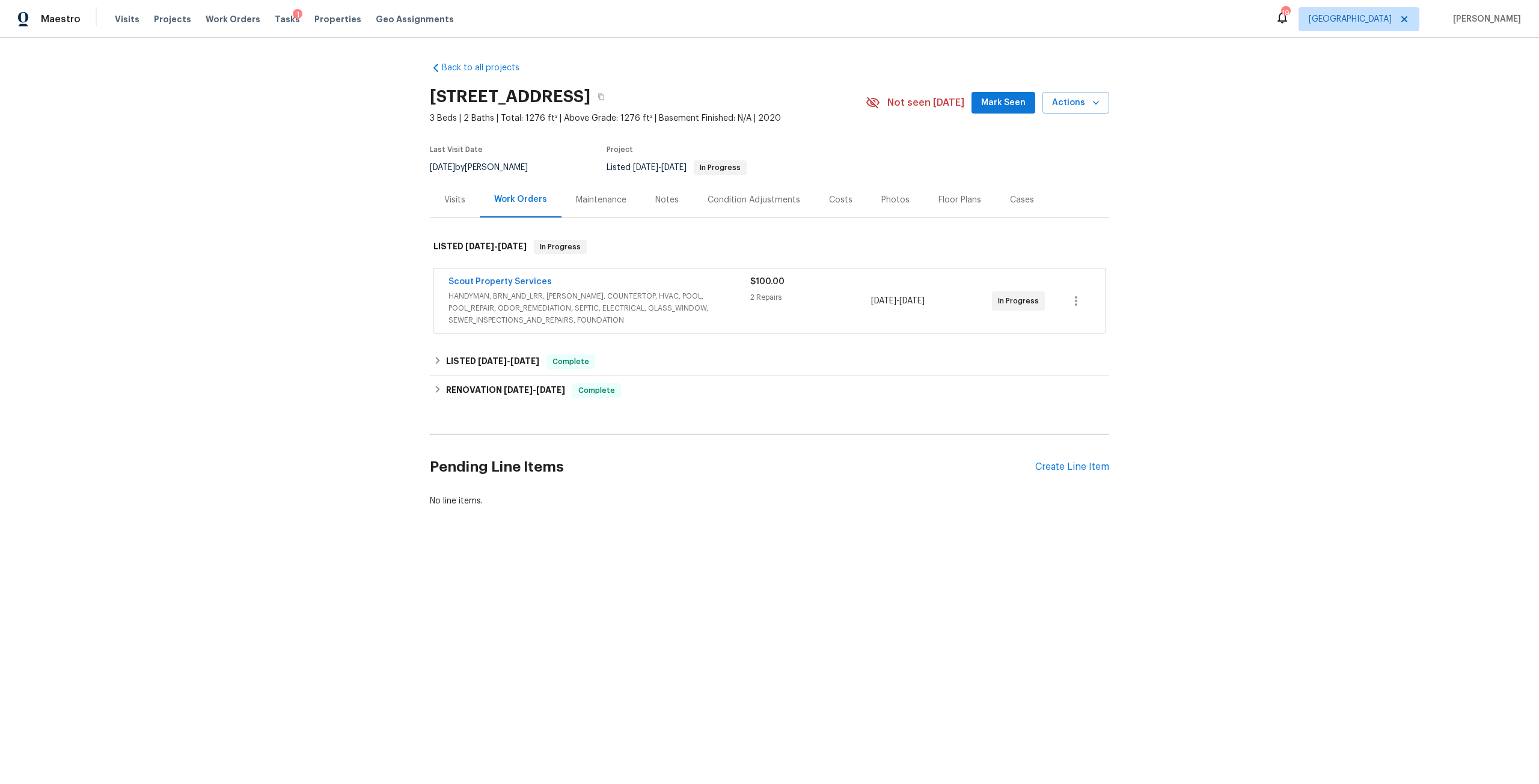
click at [576, 204] on div "Maintenance" at bounding box center [602, 200] width 51 height 12
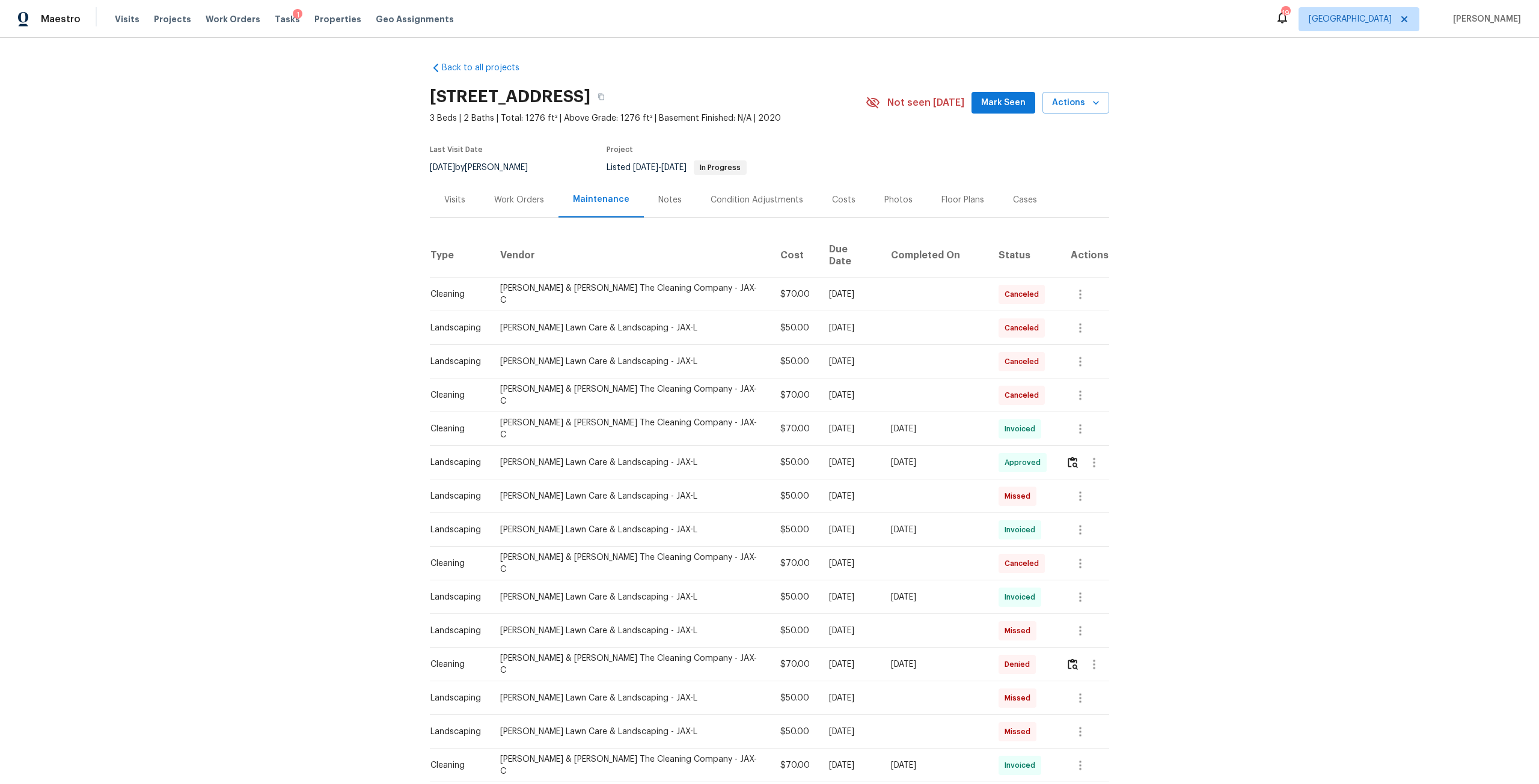
click at [513, 208] on div "Work Orders" at bounding box center [519, 199] width 79 height 36
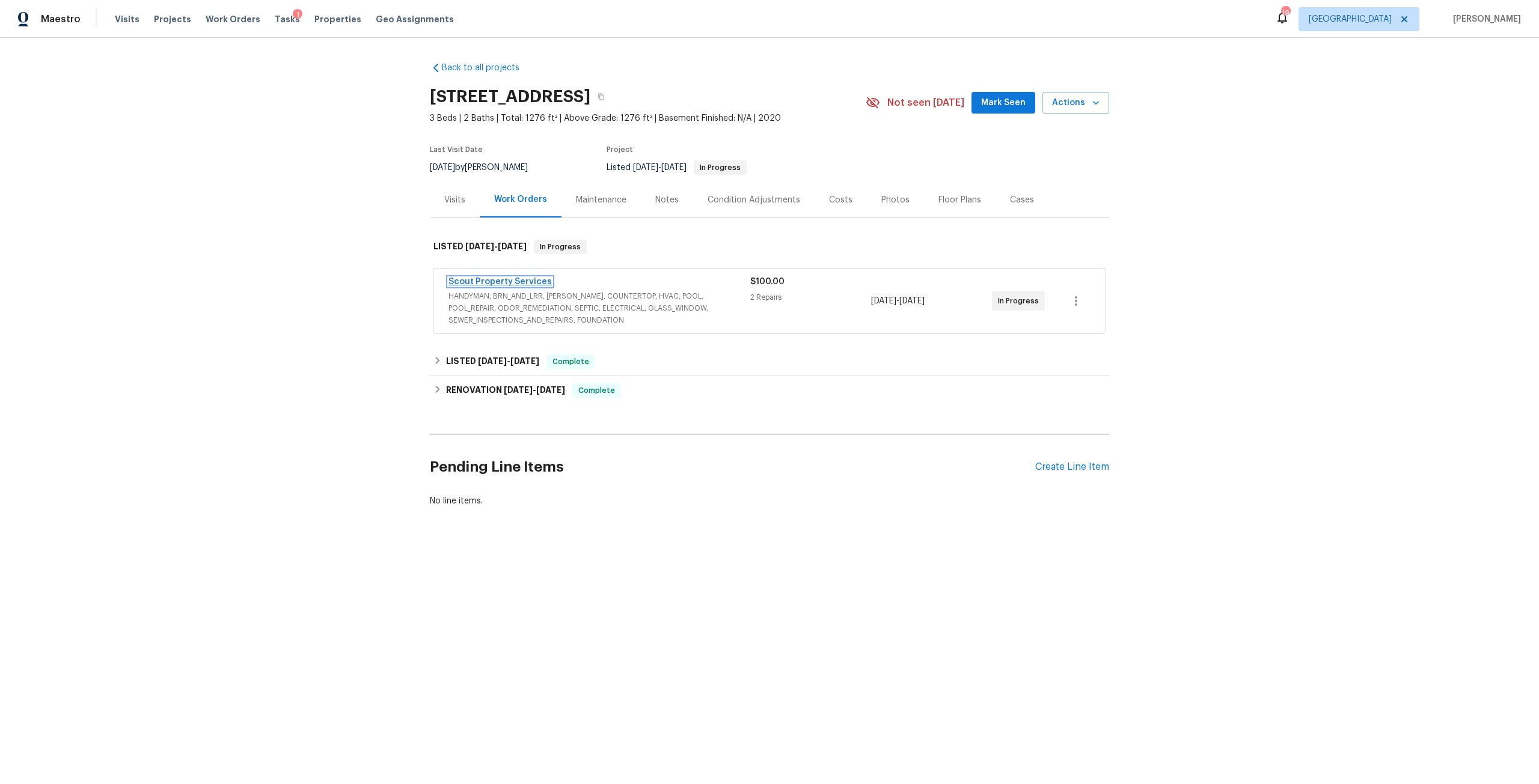
click at [505, 282] on link "Scout Property Services" at bounding box center [500, 282] width 103 height 9
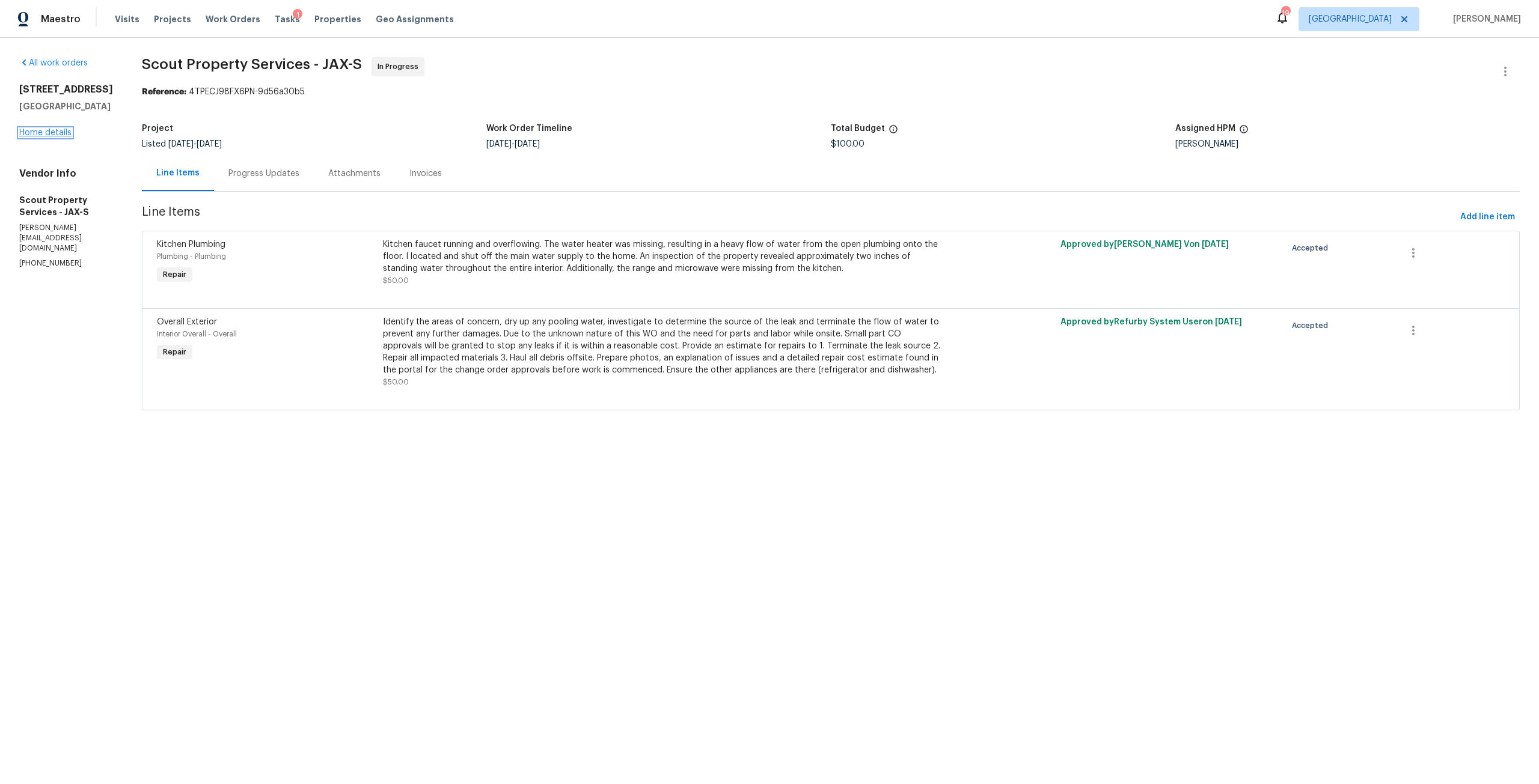
click at [37, 137] on link "Home details" at bounding box center [45, 133] width 52 height 9
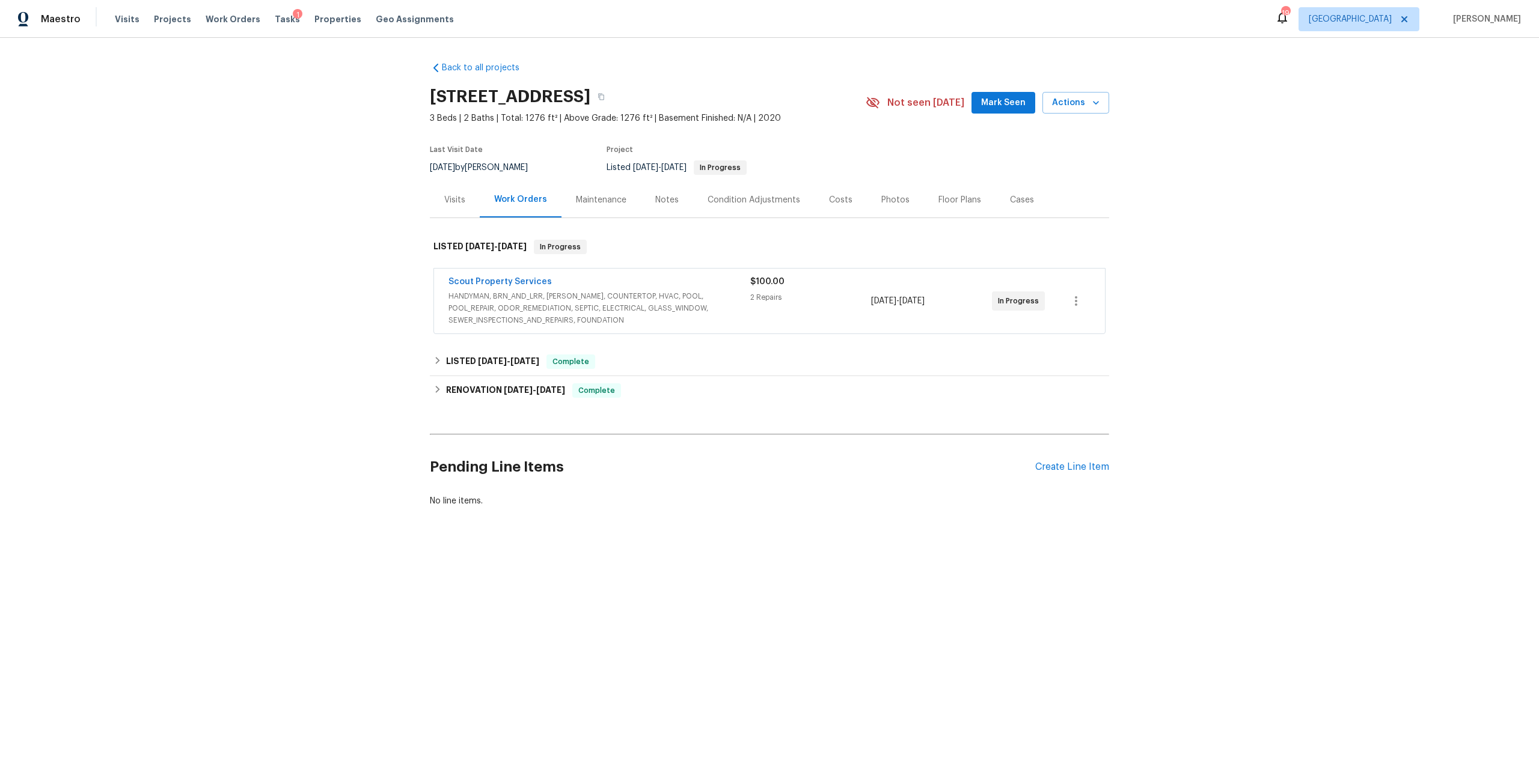
click at [463, 201] on div "Visits" at bounding box center [455, 199] width 50 height 36
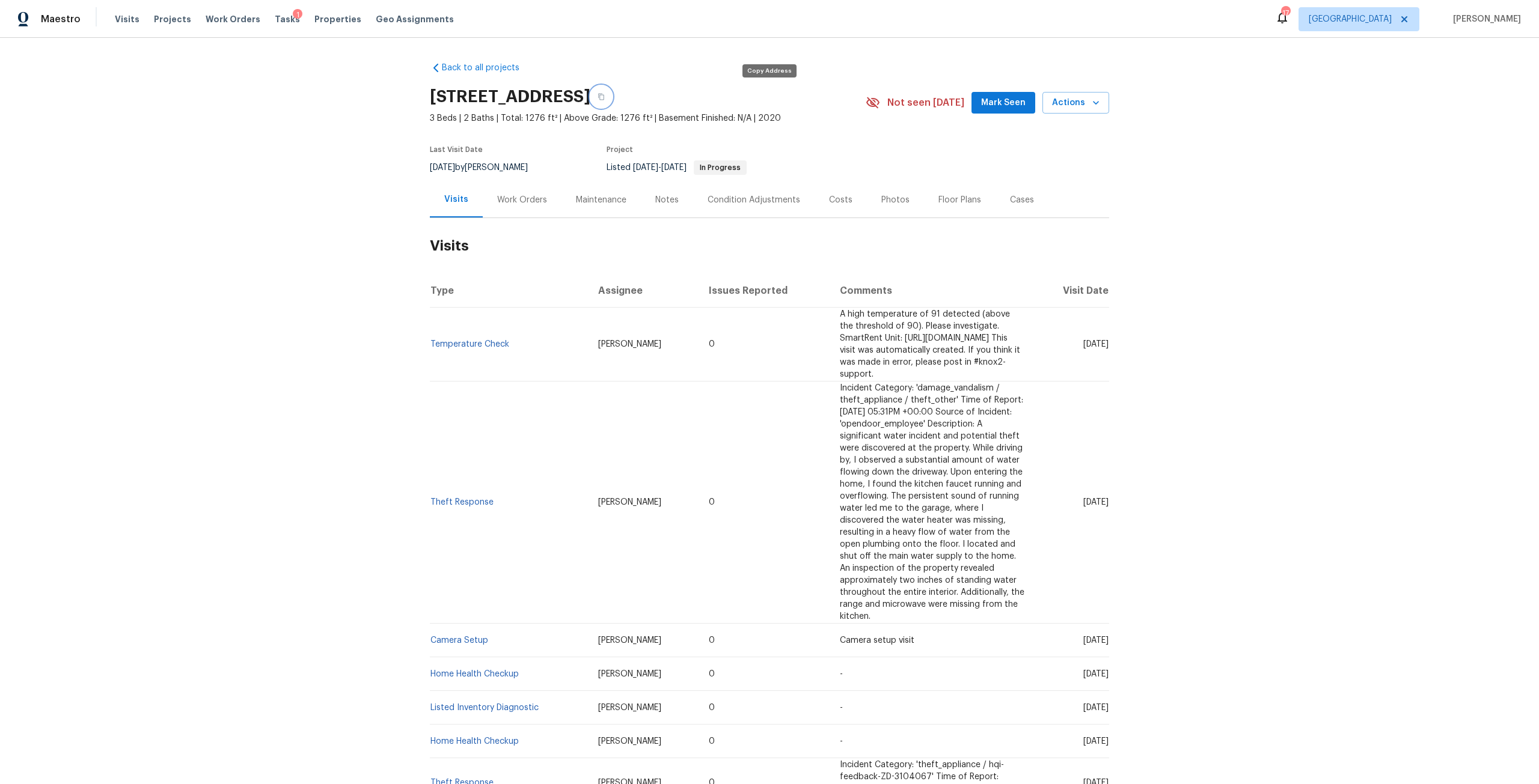
drag, startPoint x: 765, startPoint y: 101, endPoint x: 837, endPoint y: 190, distance: 114.5
click at [612, 101] on button "button" at bounding box center [601, 96] width 22 height 22
click at [531, 194] on div "Work Orders" at bounding box center [522, 200] width 50 height 12
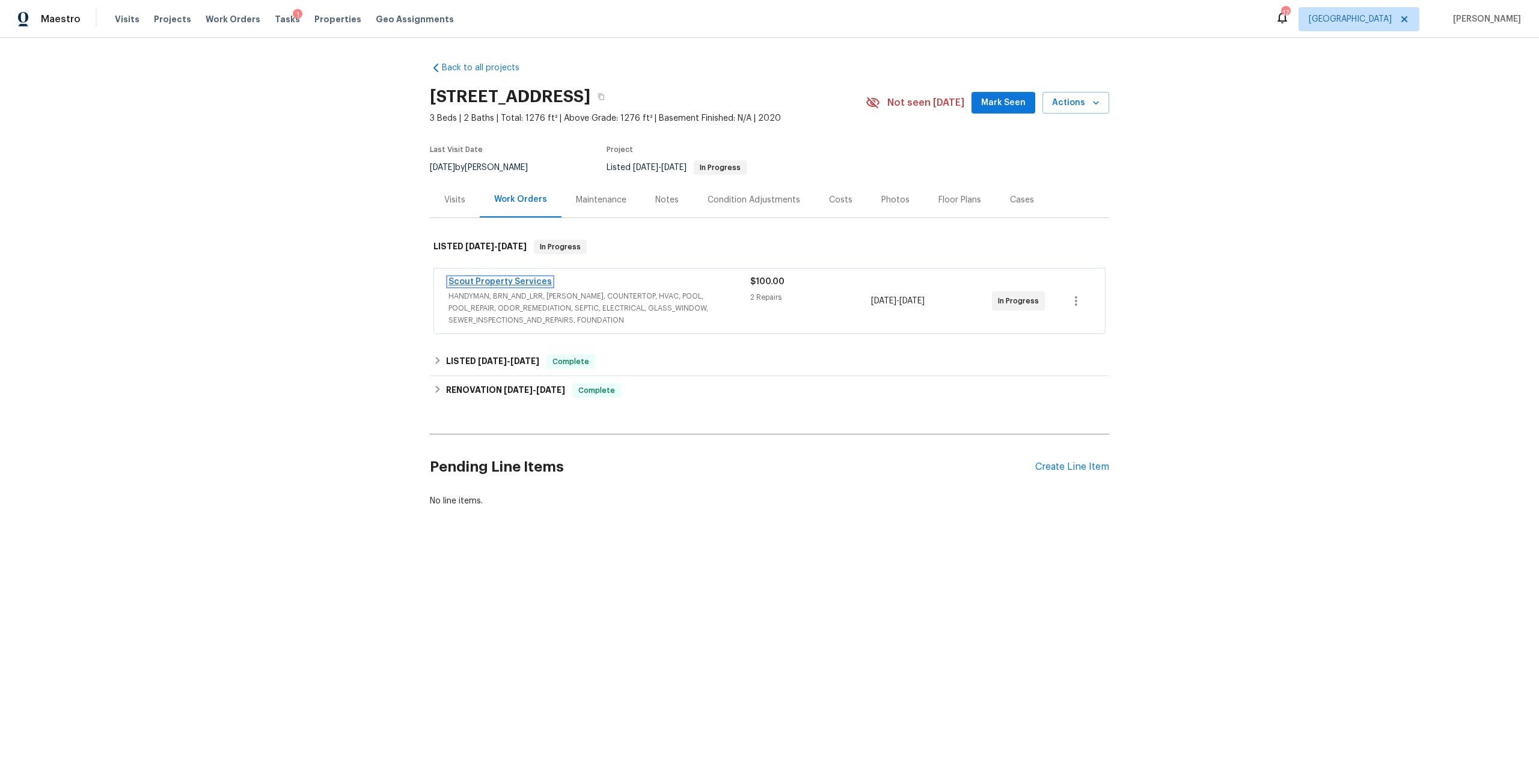
click at [517, 280] on link "Scout Property Services" at bounding box center [500, 282] width 103 height 9
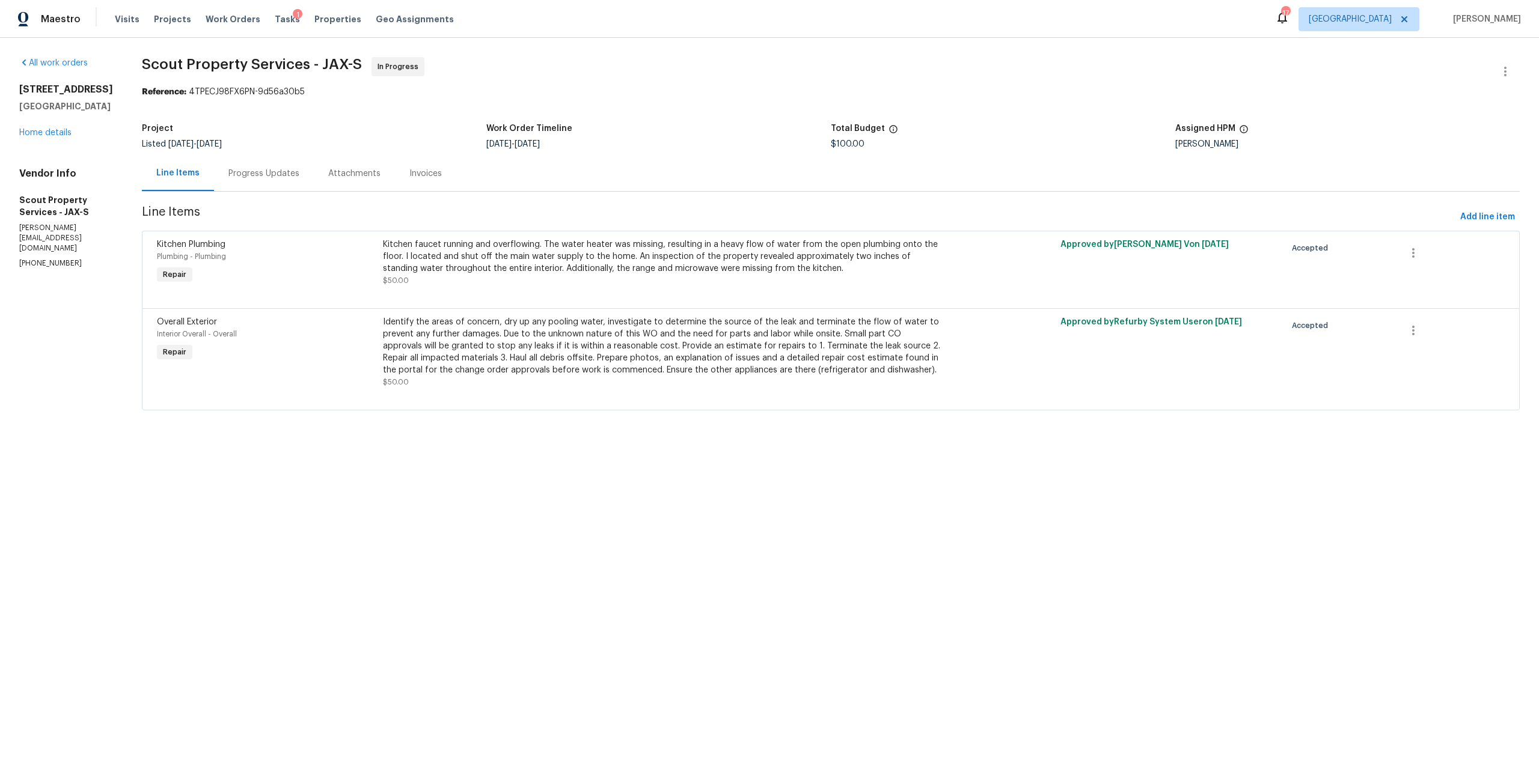
click at [276, 180] on div "Progress Updates" at bounding box center [264, 173] width 100 height 36
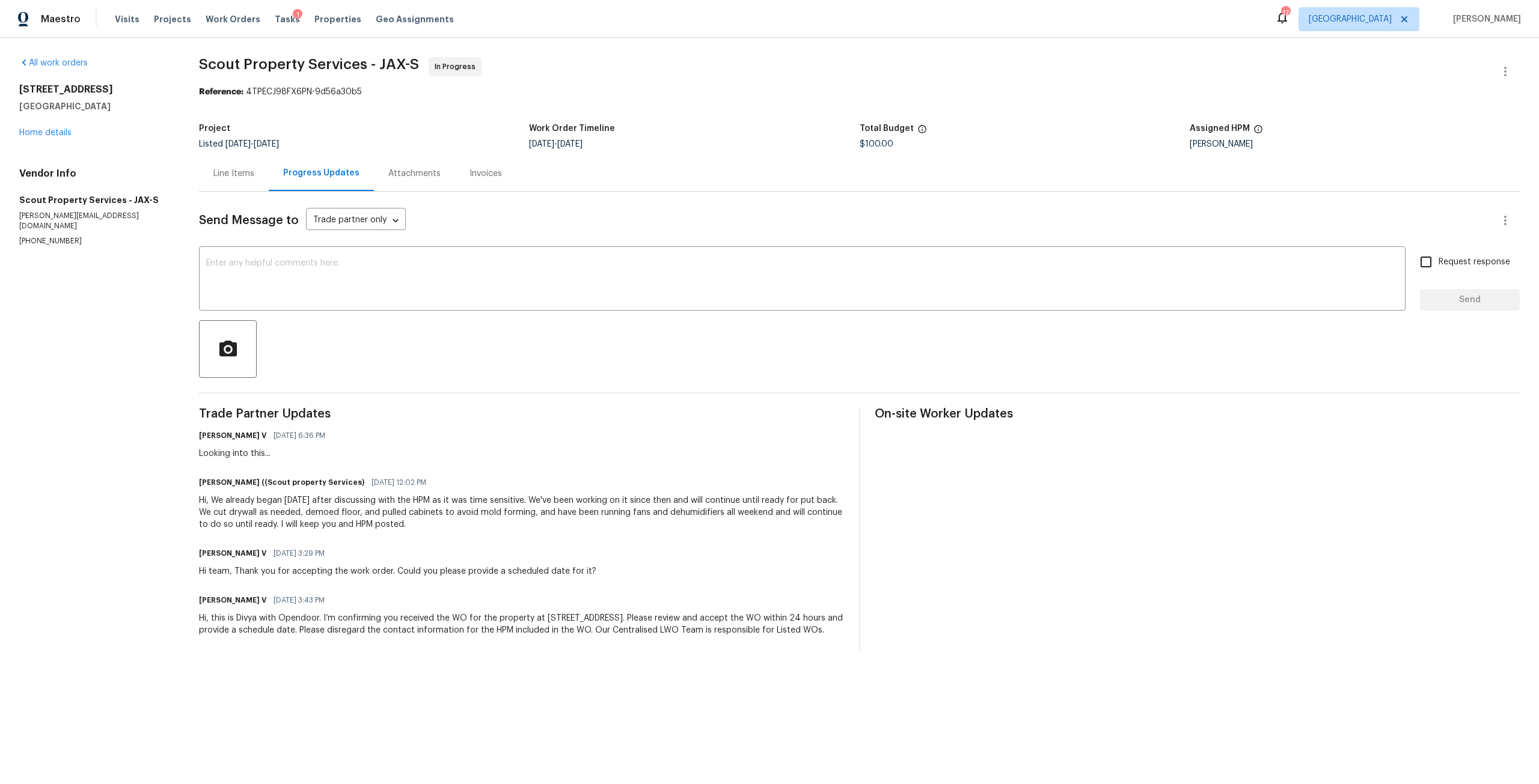
click at [230, 169] on div "Line Items" at bounding box center [233, 174] width 41 height 12
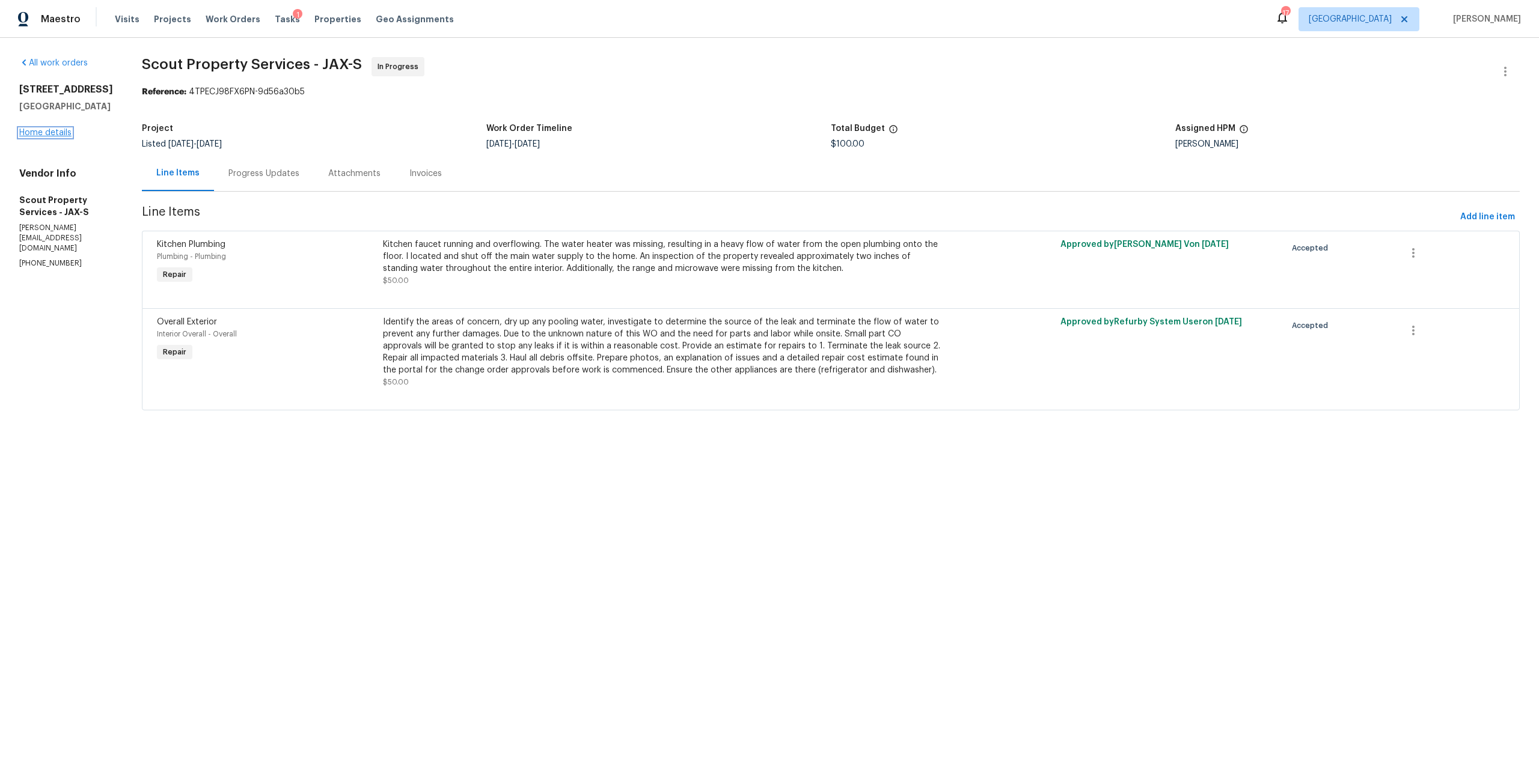
click at [58, 137] on link "Home details" at bounding box center [45, 133] width 52 height 9
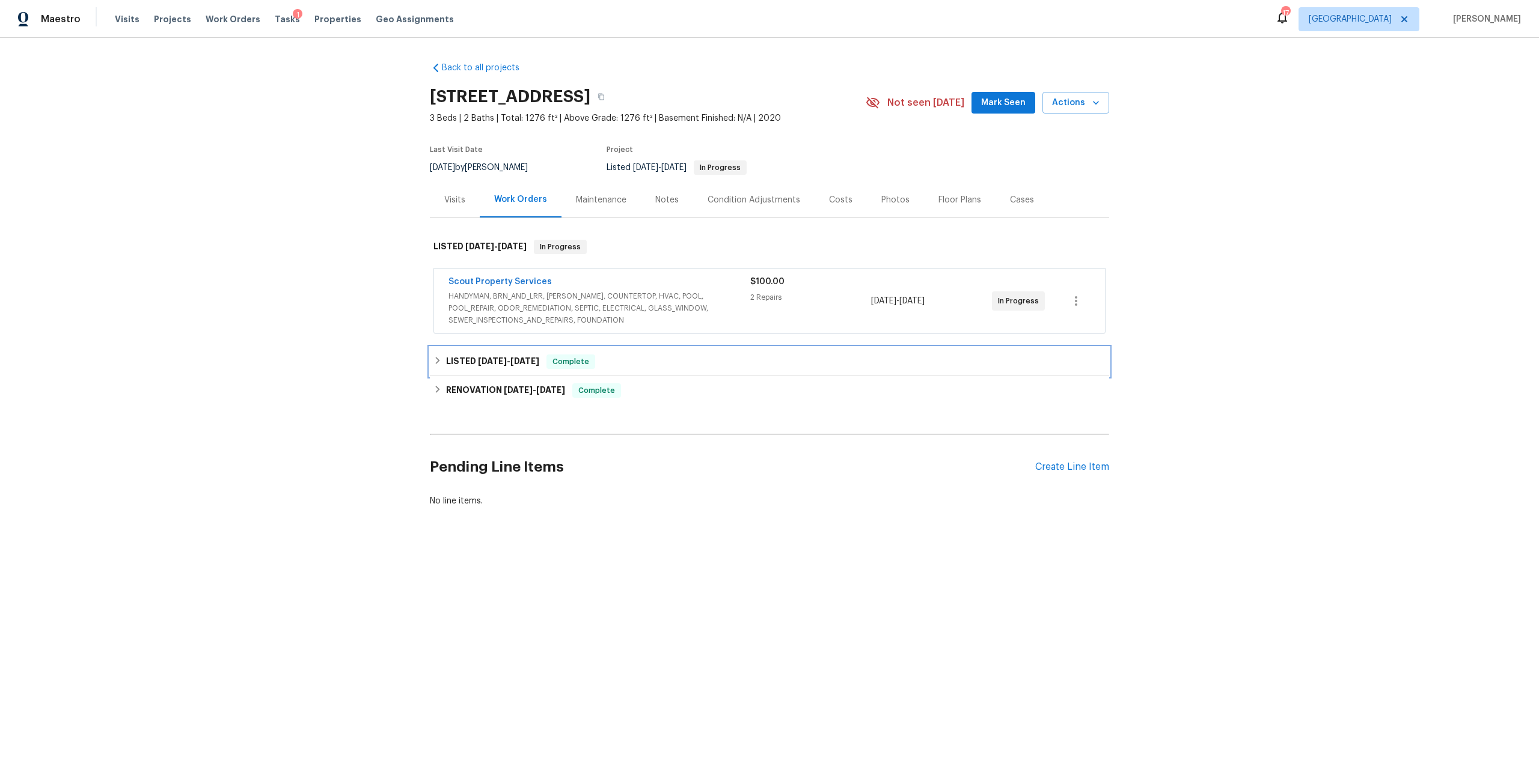
click at [477, 371] on div "LISTED 7/10/25 - 7/16/25 Complete" at bounding box center [770, 361] width 679 height 29
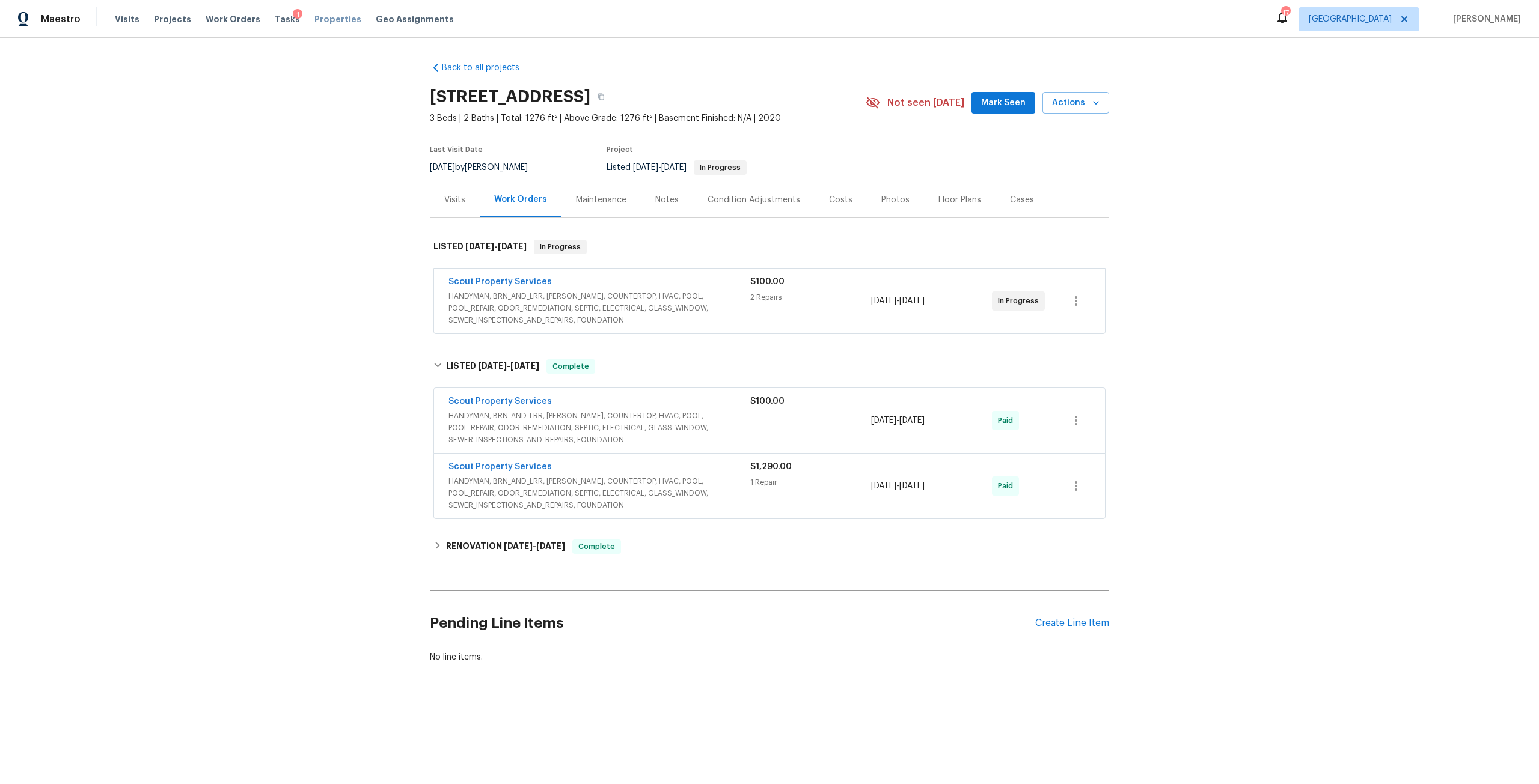
drag, startPoint x: 315, startPoint y: 20, endPoint x: 331, endPoint y: 19, distance: 16.0
click at [315, 20] on span "Properties" at bounding box center [338, 19] width 47 height 12
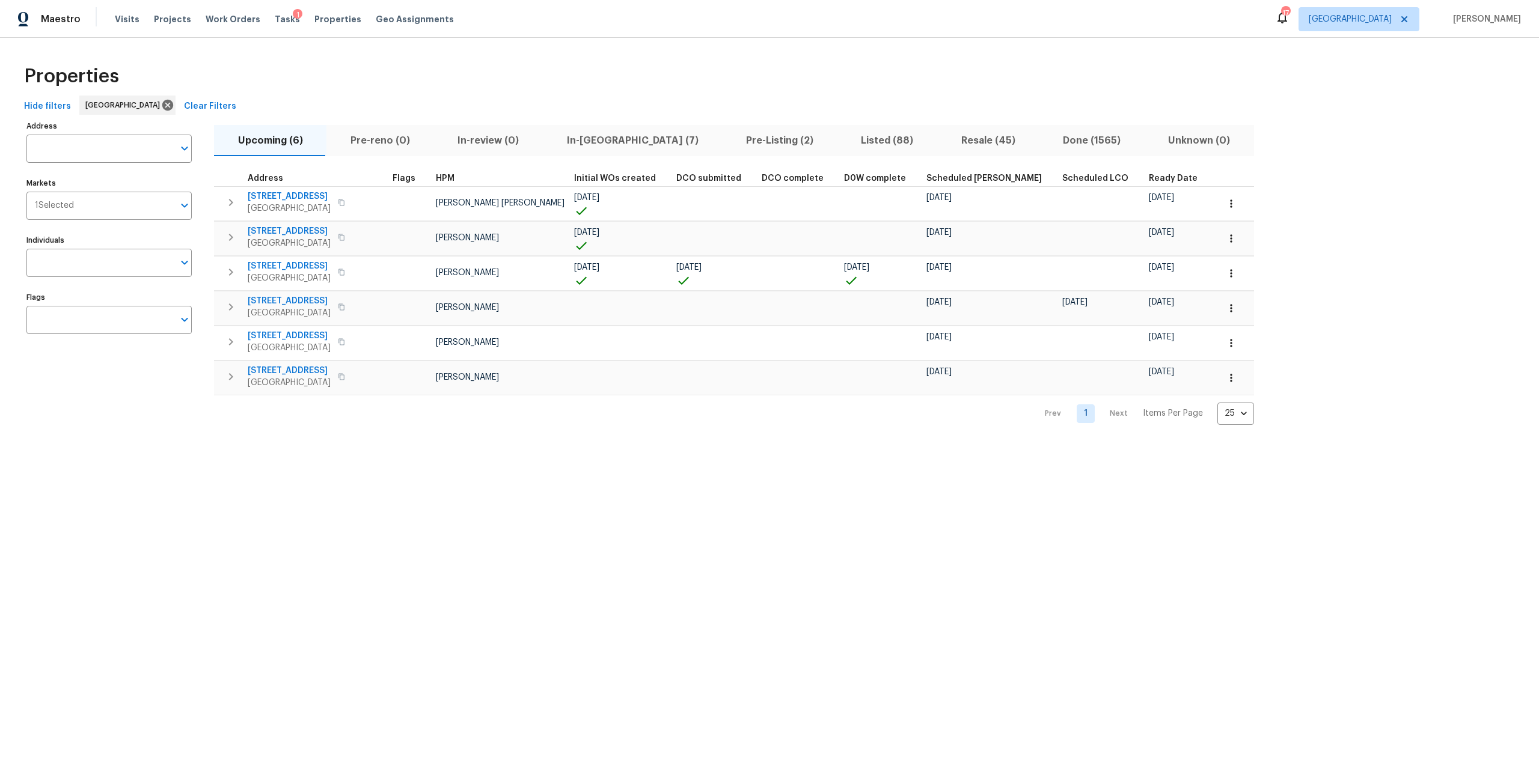
click at [944, 135] on span "Resale (45)" at bounding box center [988, 140] width 87 height 17
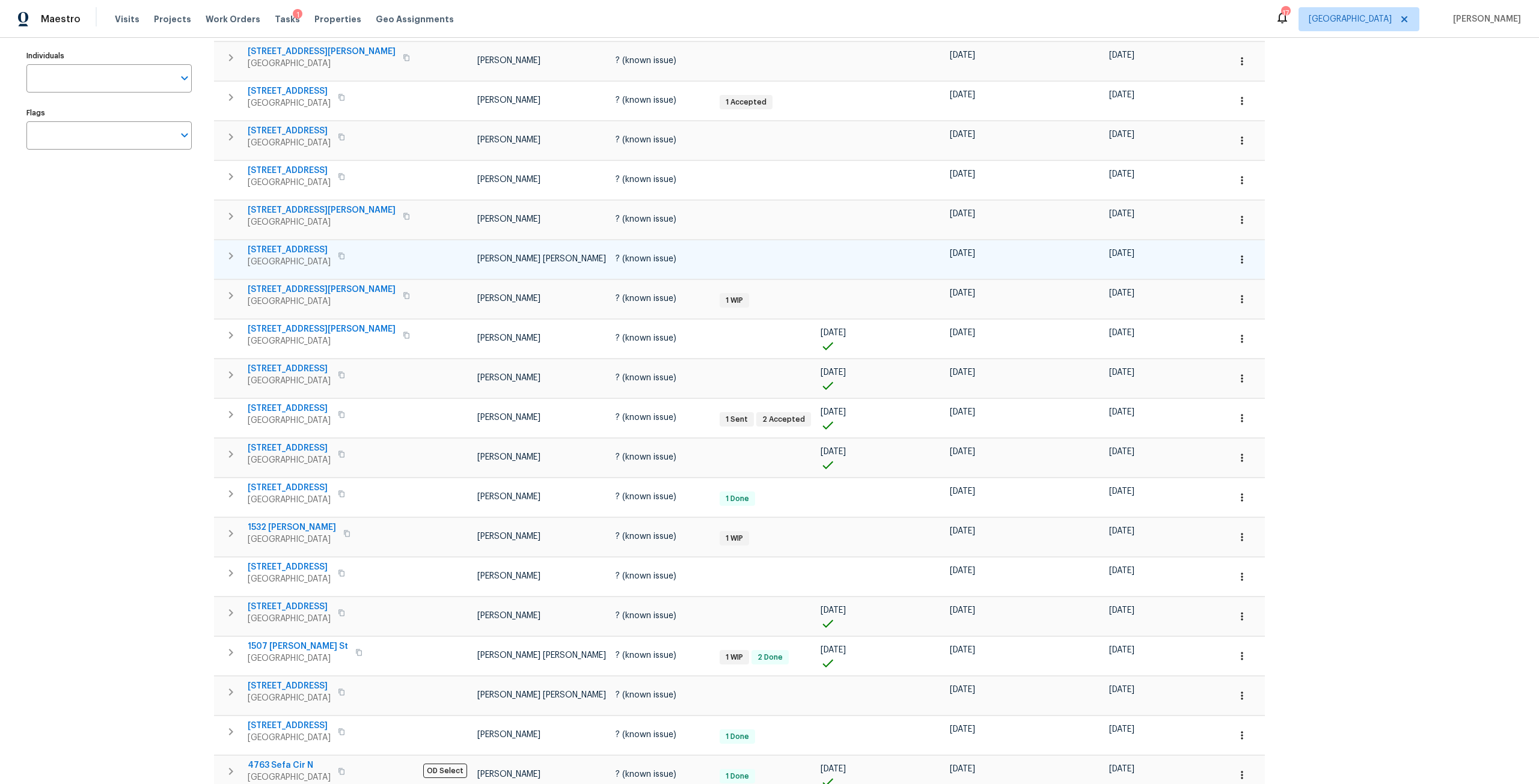
scroll to position [451, 0]
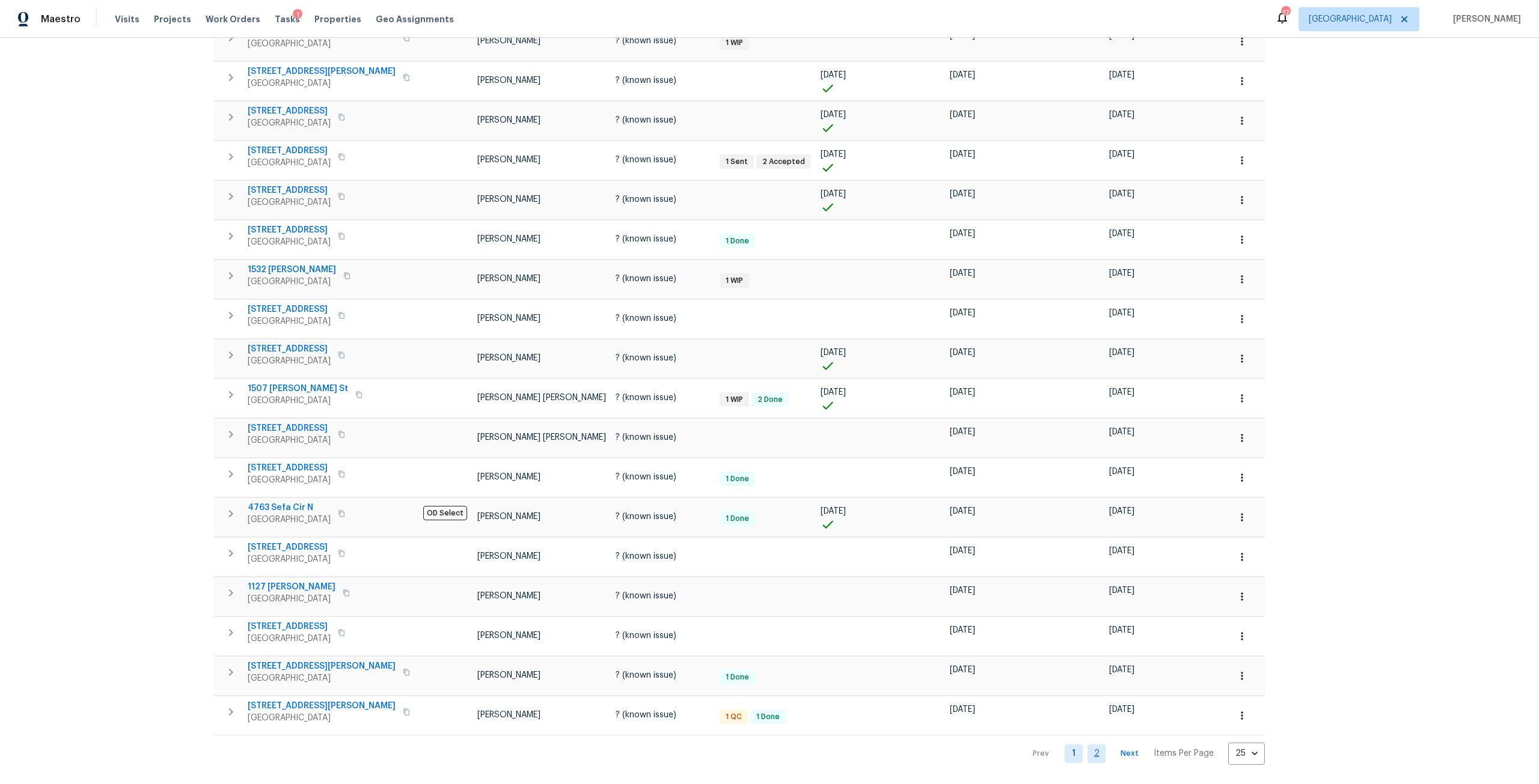
click at [1088, 746] on link "2" at bounding box center [1097, 753] width 18 height 18
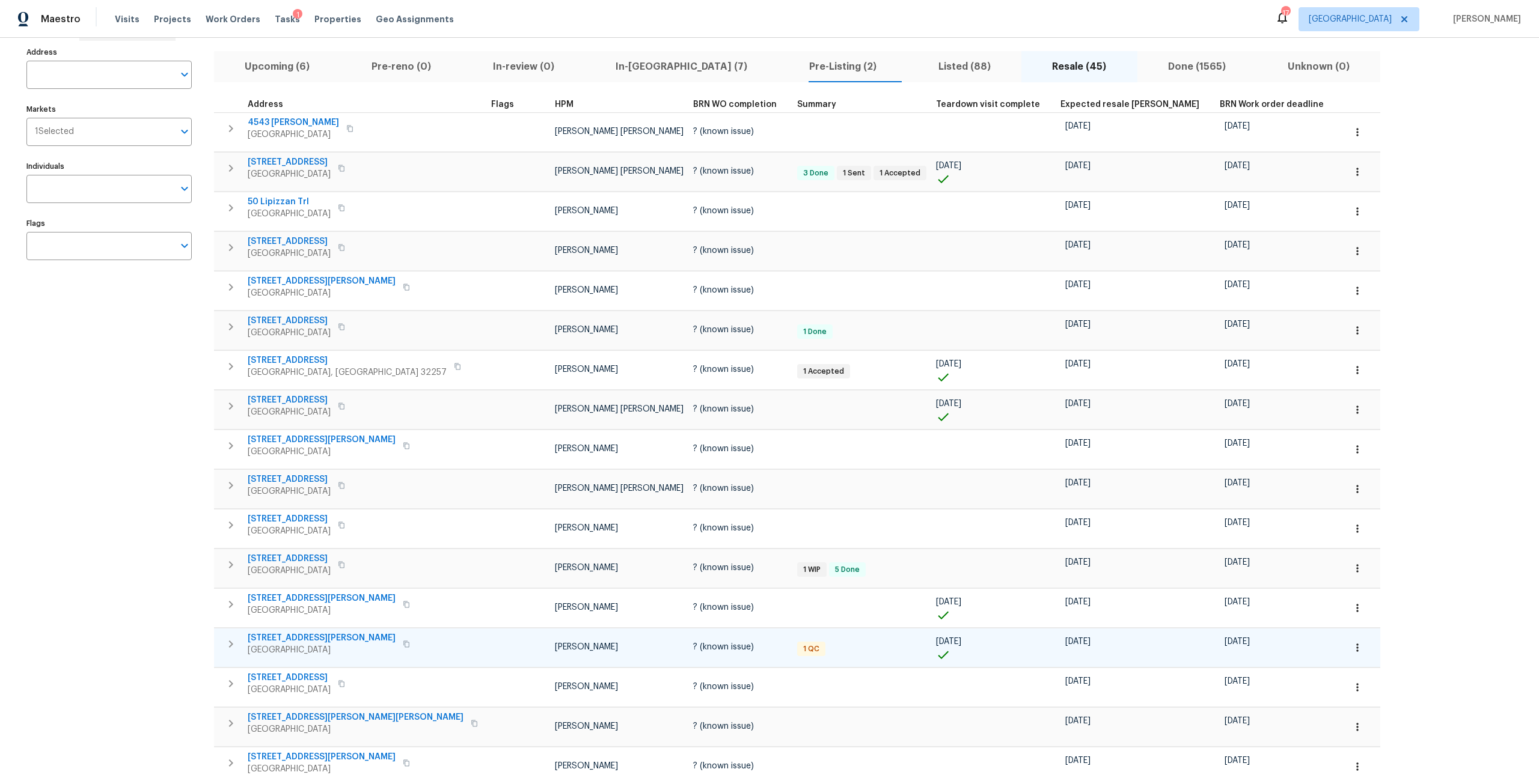
scroll to position [73, 0]
click at [908, 56] on button "Listed (88)" at bounding box center [964, 68] width 115 height 31
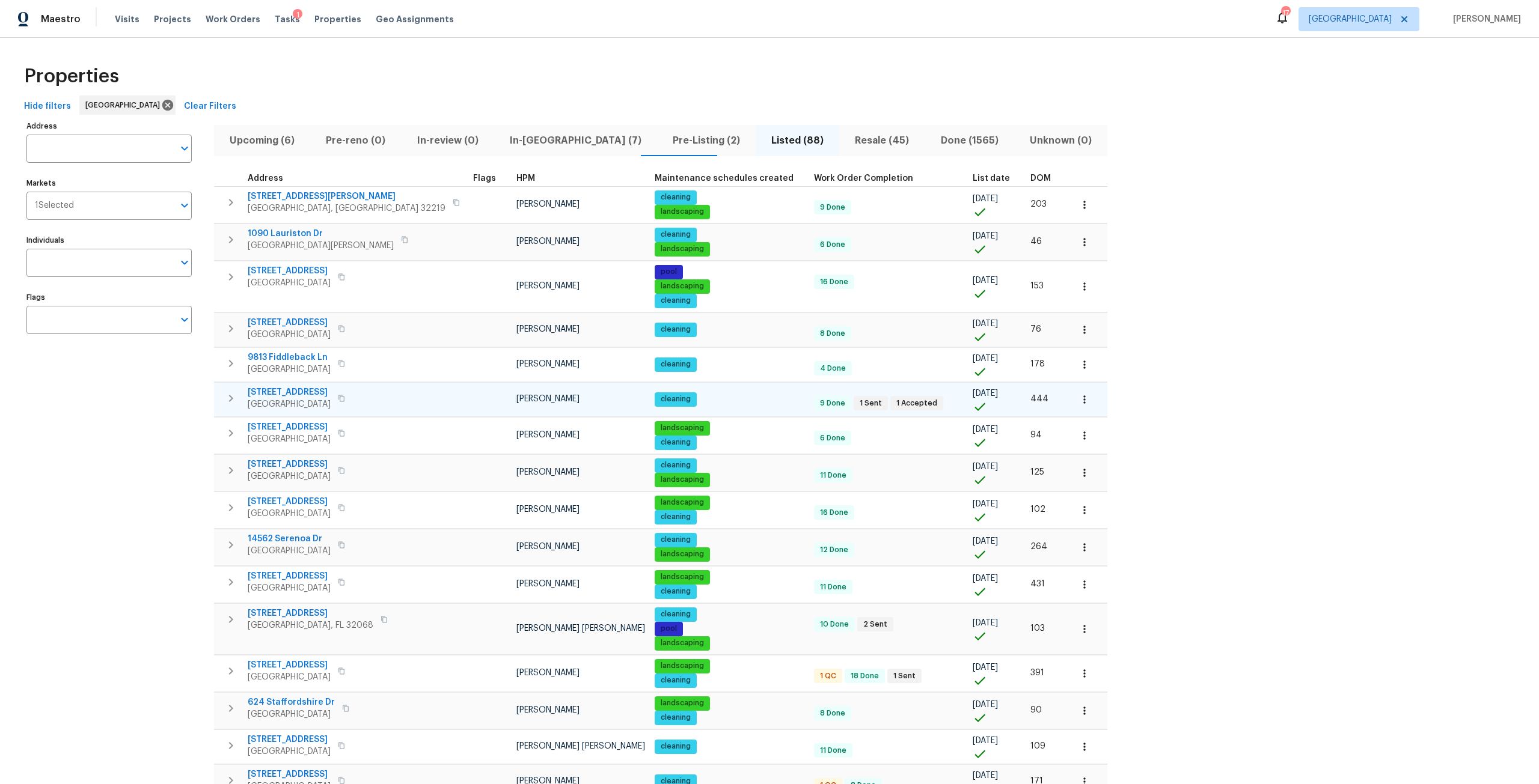
click at [349, 403] on button "button" at bounding box center [341, 398] width 15 height 17
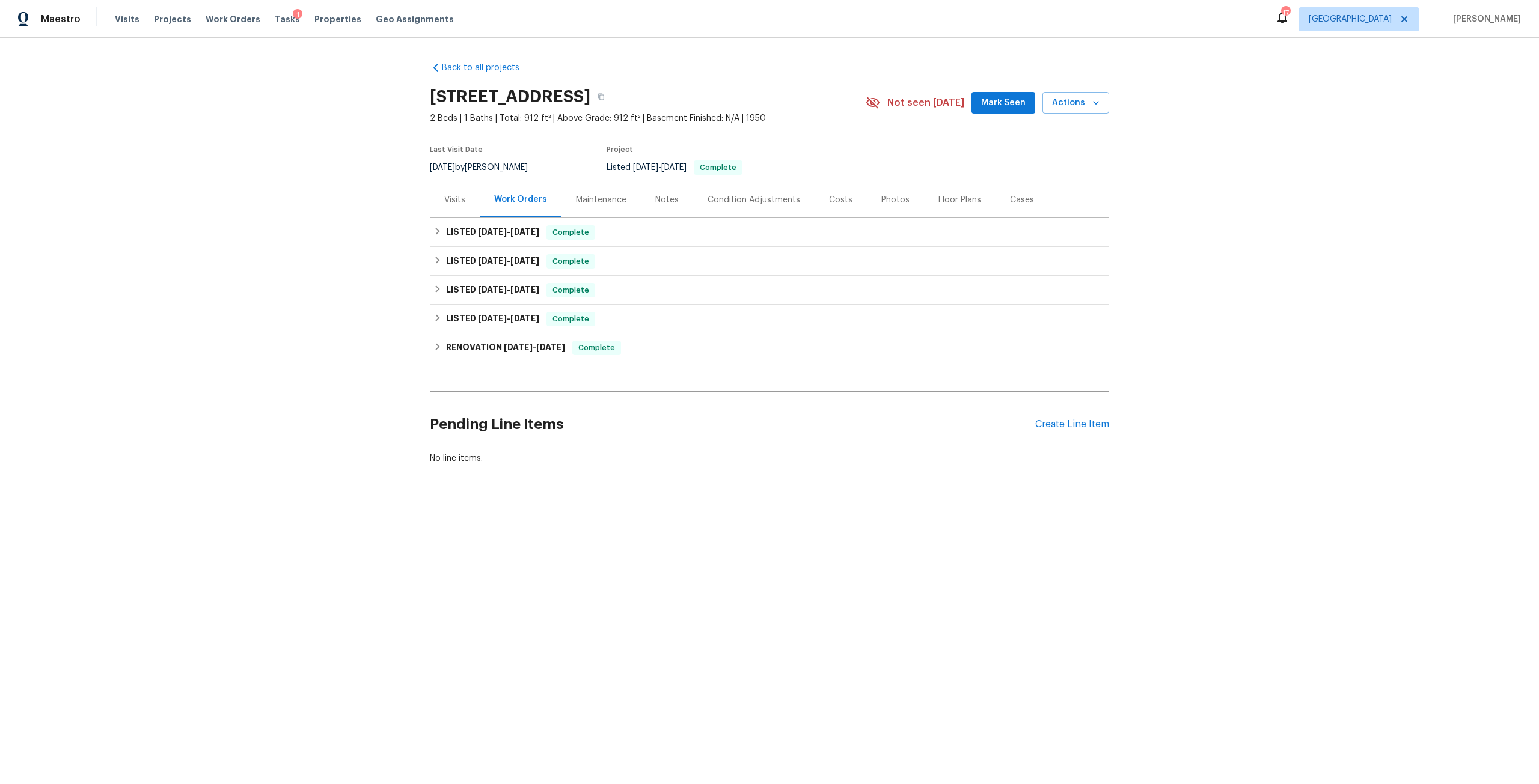
click at [891, 203] on div "Photos" at bounding box center [895, 200] width 28 height 12
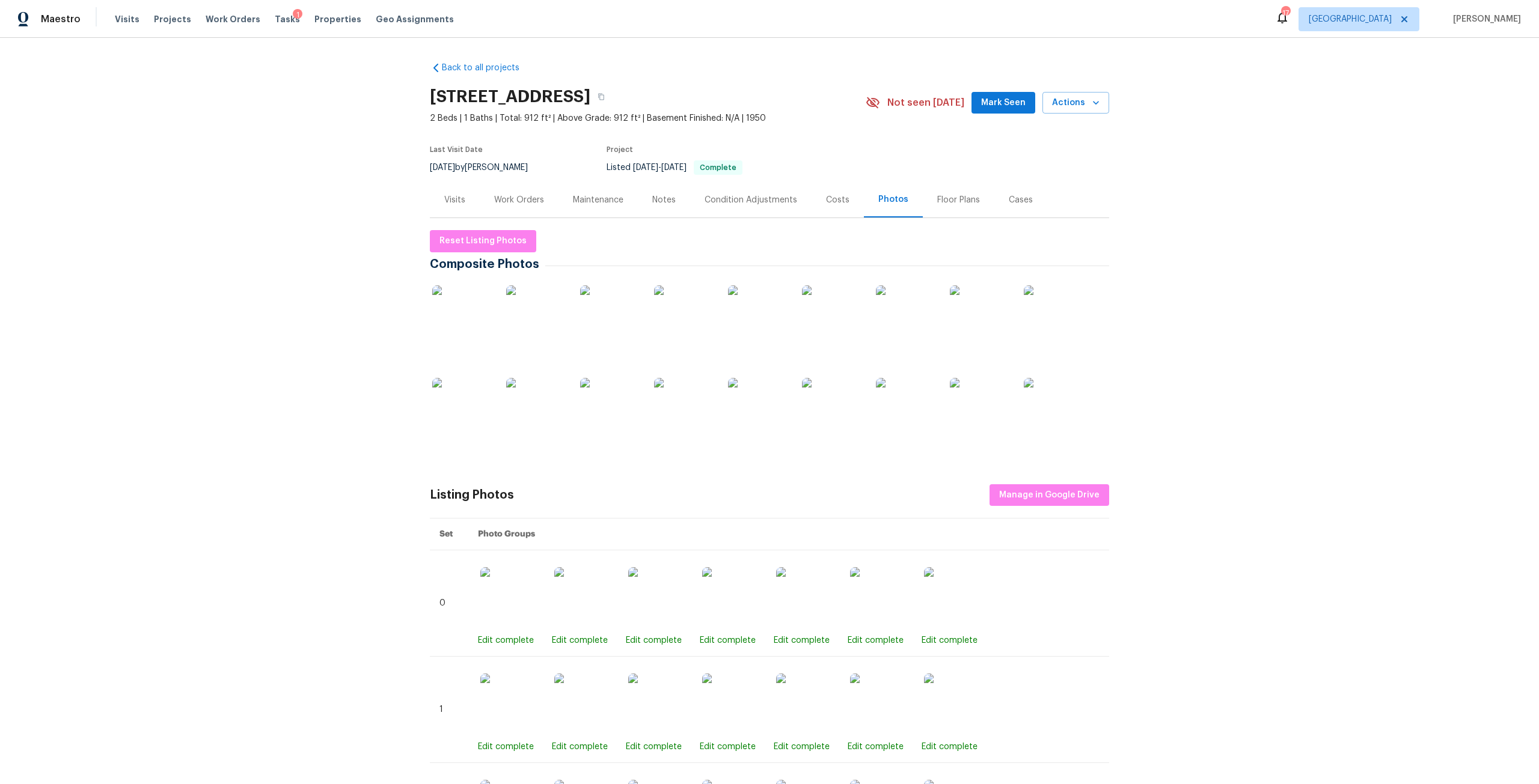
click at [850, 399] on img at bounding box center [832, 408] width 60 height 60
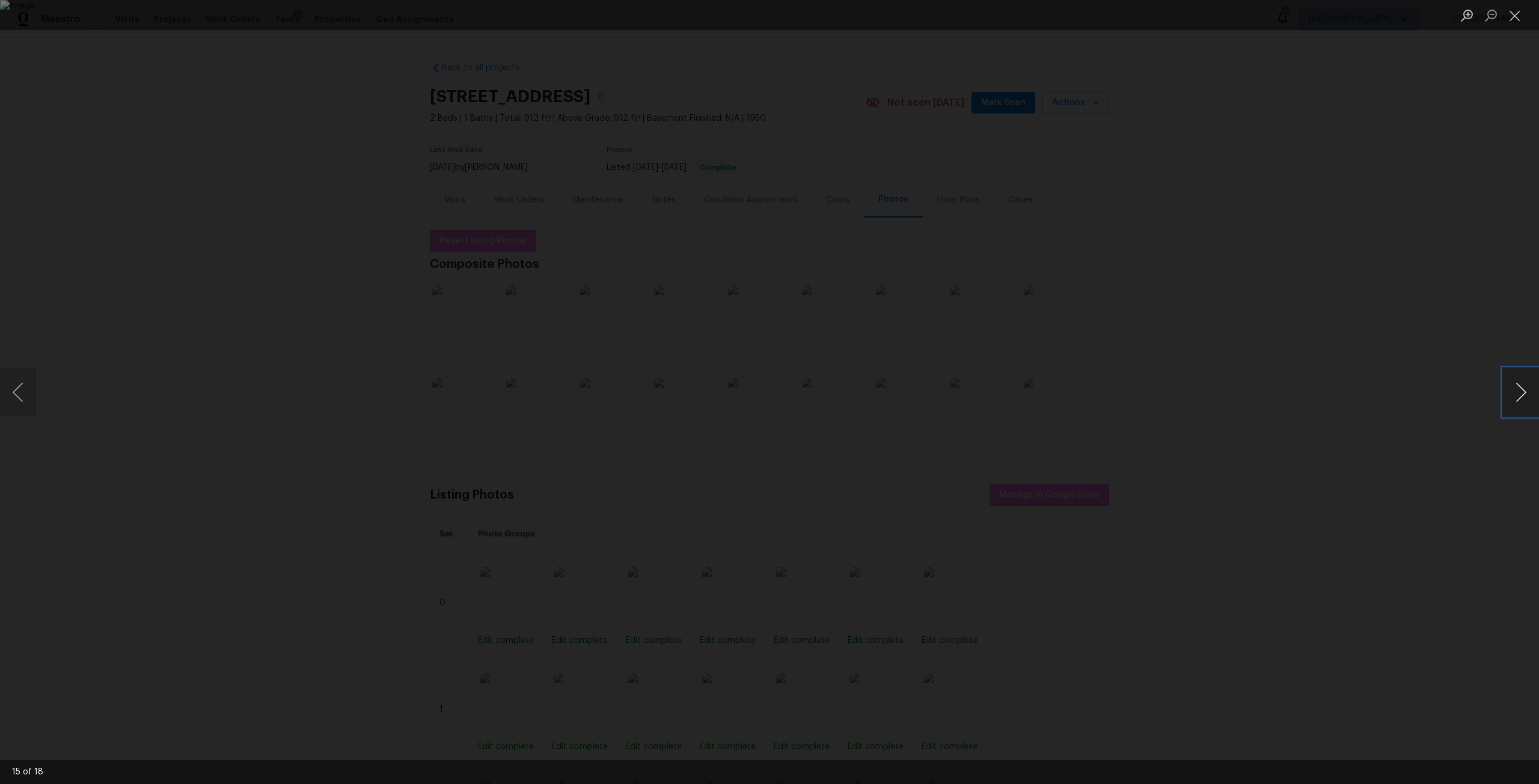
click at [1515, 388] on button "Next image" at bounding box center [1521, 392] width 36 height 48
click at [1375, 364] on div "Lightbox" at bounding box center [770, 392] width 1539 height 784
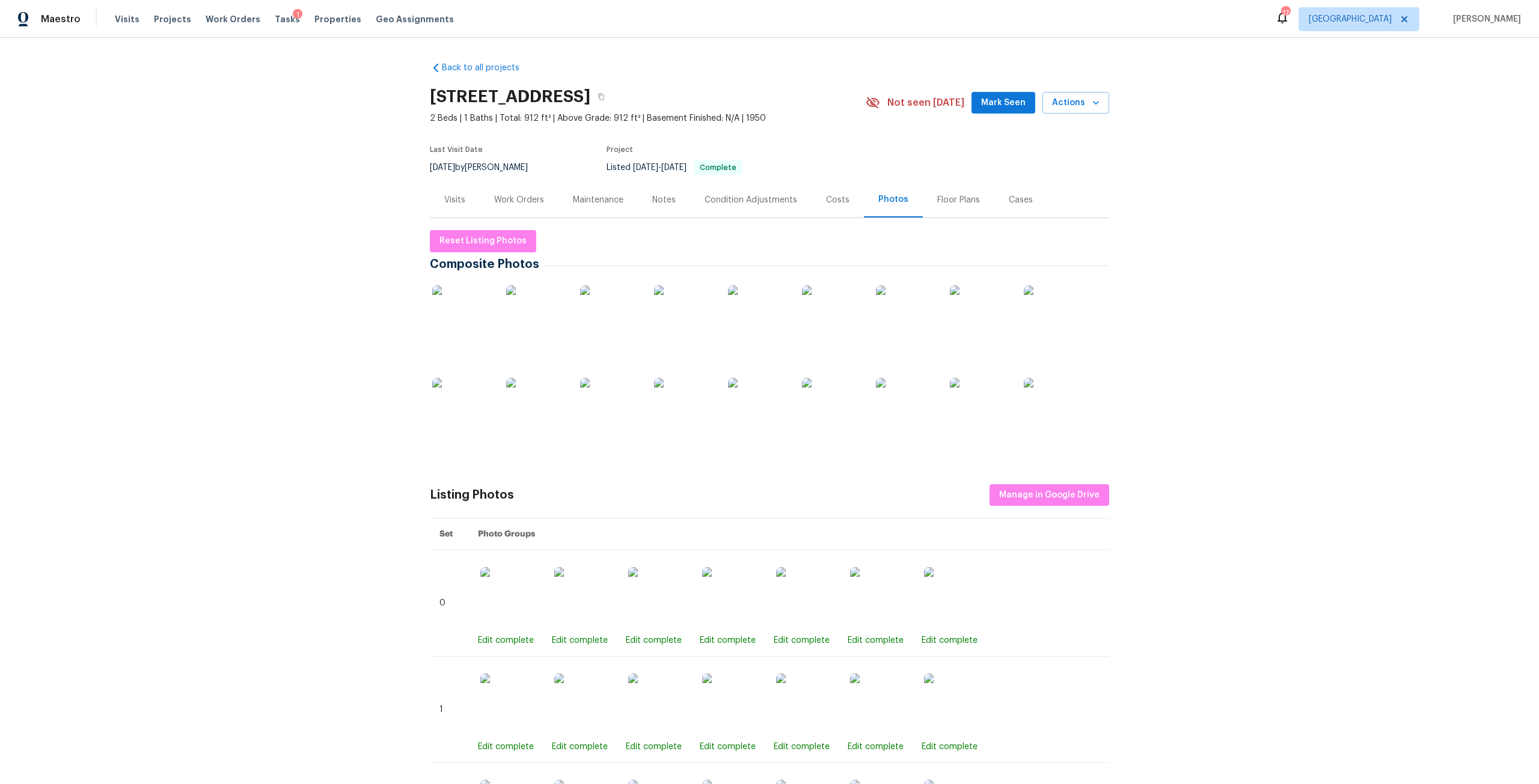
click at [1077, 409] on img at bounding box center [1054, 408] width 60 height 60
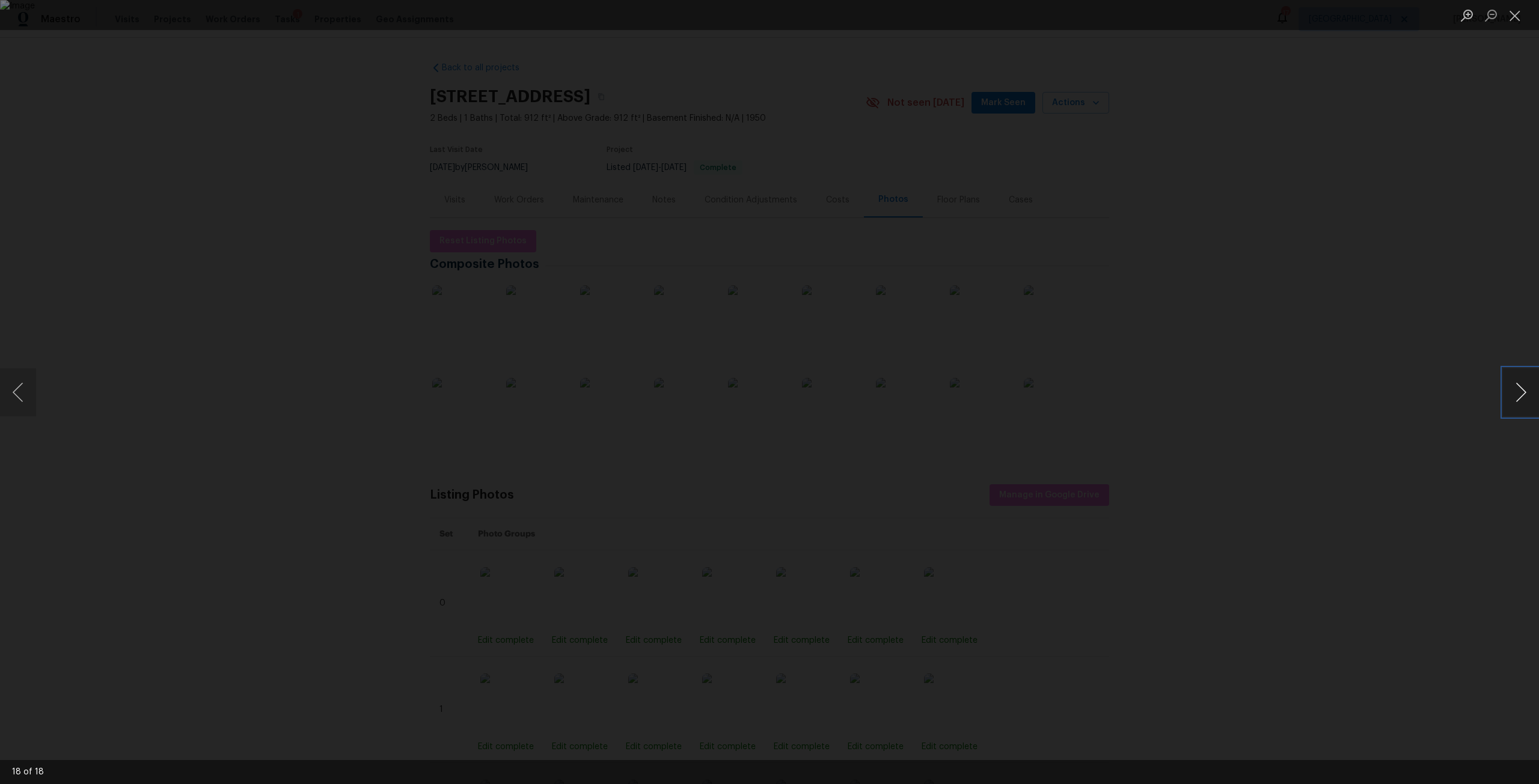
click at [1532, 403] on button "Next image" at bounding box center [1521, 392] width 36 height 48
click at [1314, 308] on div "Lightbox" at bounding box center [770, 392] width 1539 height 784
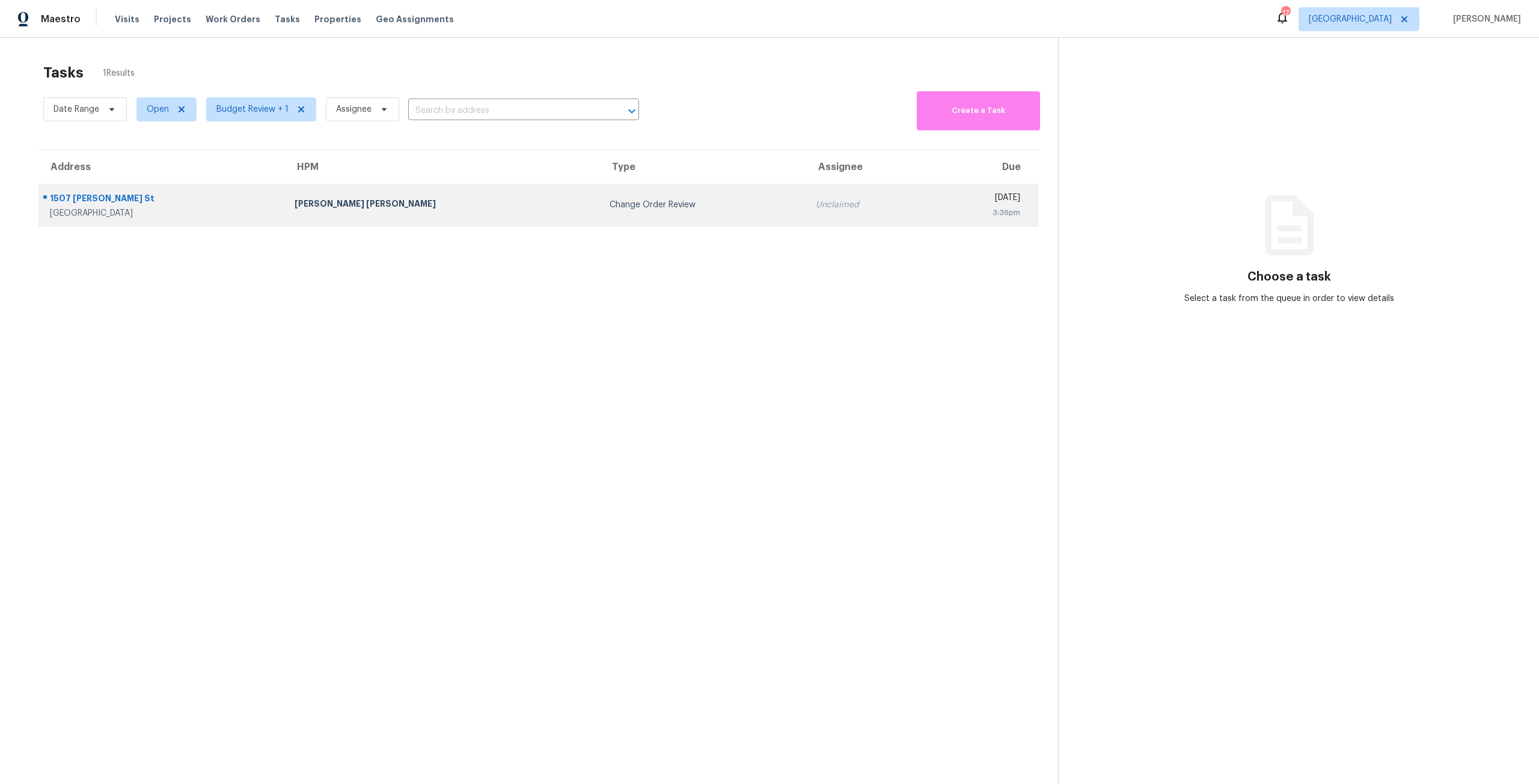
click at [678, 199] on div "Change Order Review" at bounding box center [703, 205] width 187 height 12
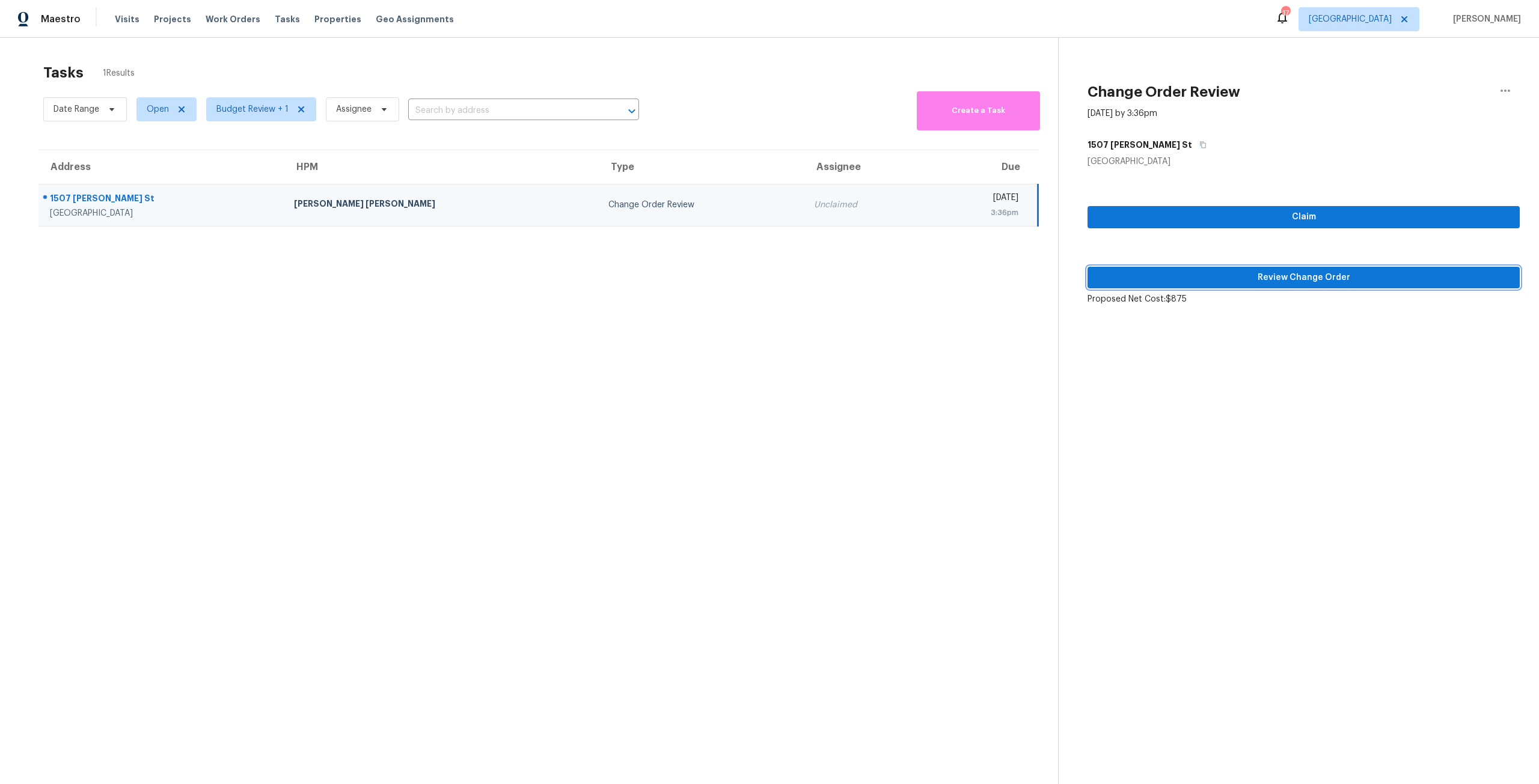
click at [1215, 274] on span "Review Change Order" at bounding box center [1304, 277] width 413 height 15
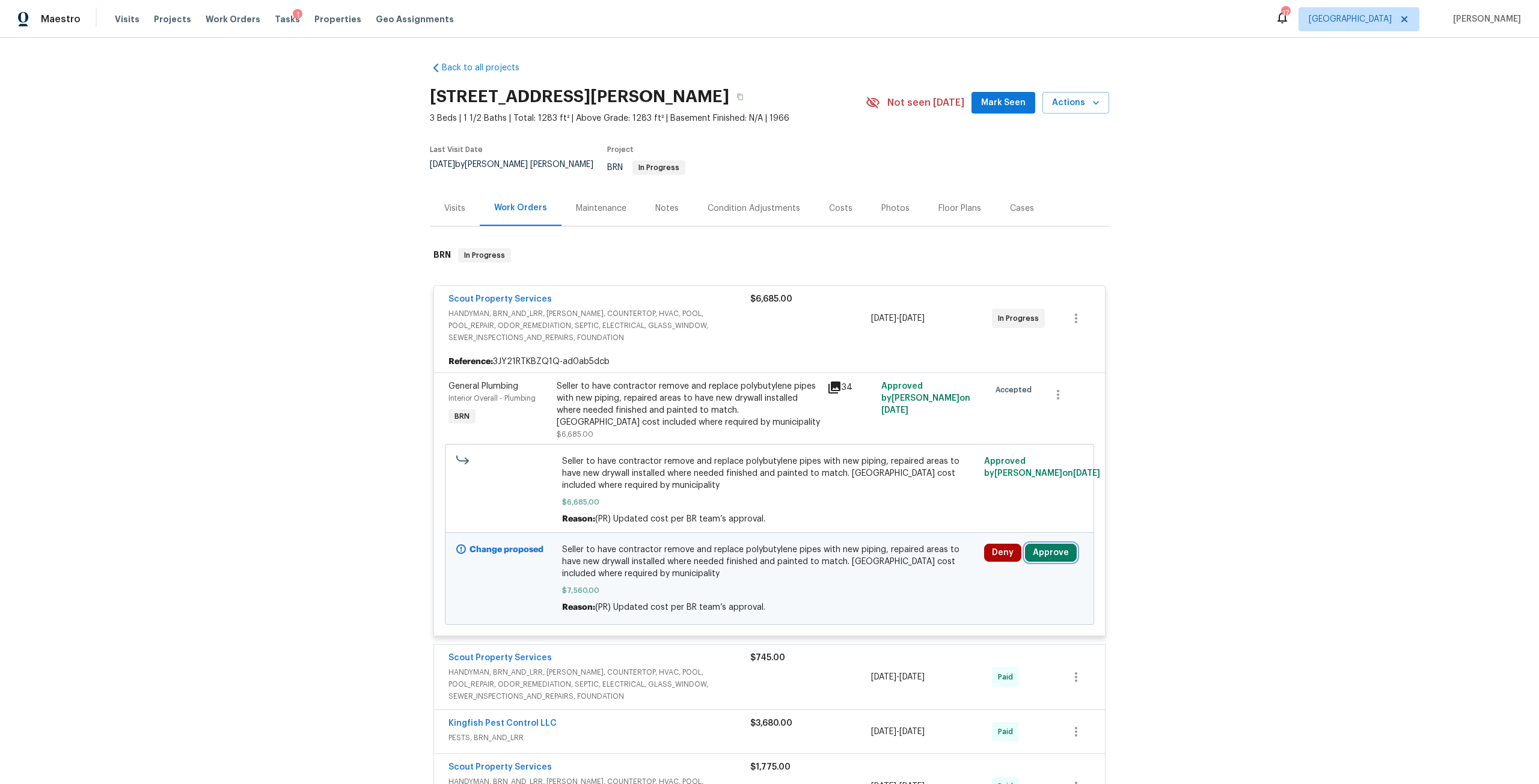
click at [1054, 544] on button "Approve" at bounding box center [1050, 552] width 52 height 18
click at [999, 503] on span "Approve" at bounding box center [1012, 505] width 34 height 9
